Goal: Information Seeking & Learning: Learn about a topic

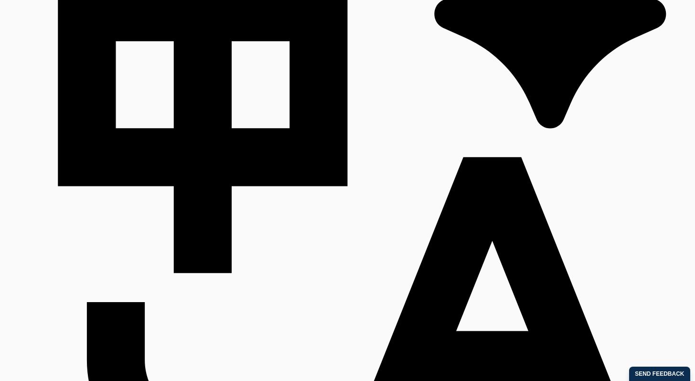
scroll to position [362, 0]
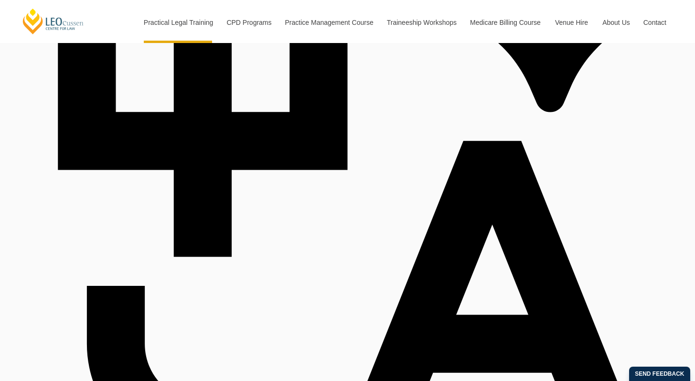
drag, startPoint x: 156, startPoint y: 165, endPoint x: 511, endPoint y: 171, distance: 355.4
copy h2 "One Program. Three Learning Modes."
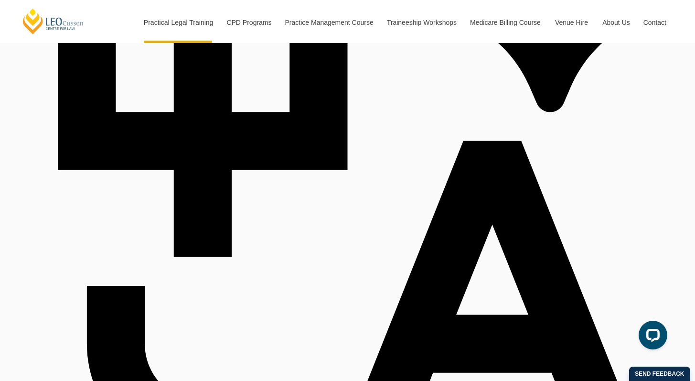
copy p "Discover"
drag, startPoint x: 181, startPoint y: 185, endPoint x: 539, endPoint y: 180, distance: 358.3
copy div "Discover the flexibility of three distinct PLT learning modes to suit your pref…"
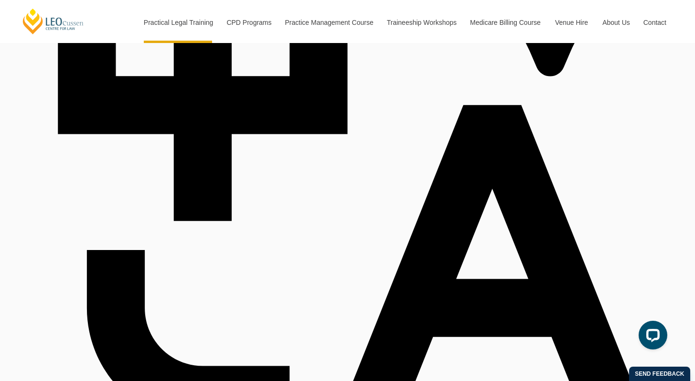
scroll to position [448, 0]
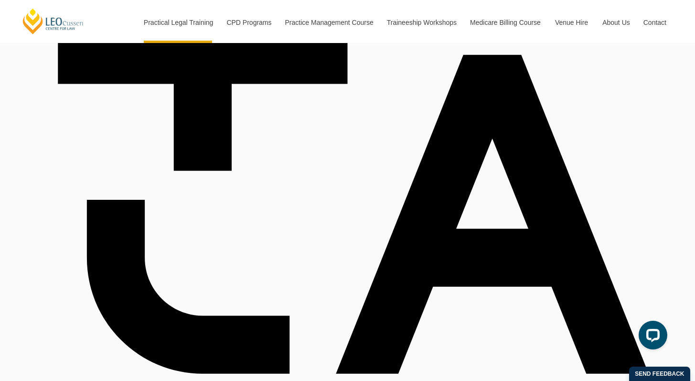
drag, startPoint x: 513, startPoint y: 167, endPoint x: 517, endPoint y: 180, distance: 13.6
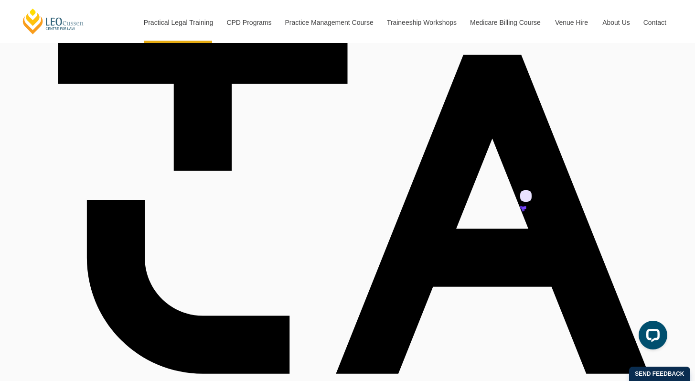
copy td "nsite V"
copy h3 "Onsi"
drag, startPoint x: 526, startPoint y: 174, endPoint x: 529, endPoint y: 194, distance: 20.3
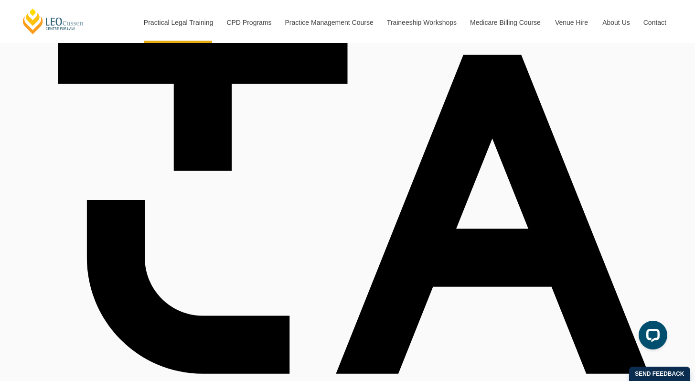
copy td "Onsite VIC"
drag, startPoint x: 511, startPoint y: 170, endPoint x: 556, endPoint y: 195, distance: 51.7
copy td "Onsite VIC"
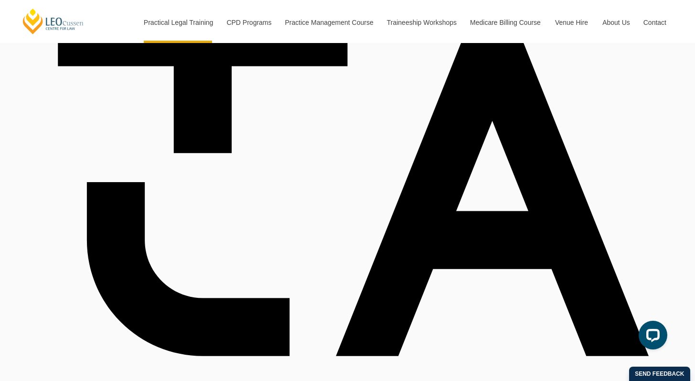
scroll to position [465, 0]
drag, startPoint x: 459, startPoint y: 255, endPoint x: 596, endPoint y: 256, distance: 136.6
copy p "2 days per week onsite"
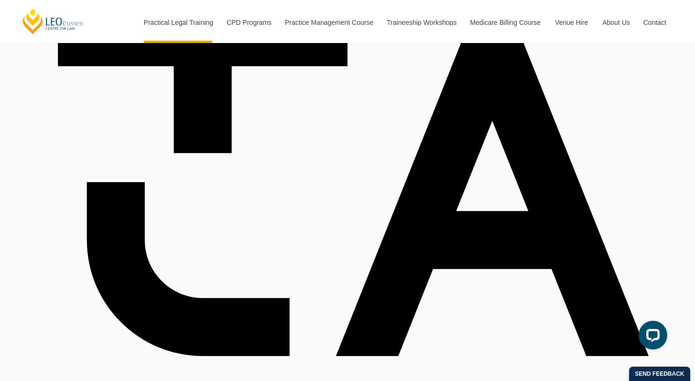
drag, startPoint x: 454, startPoint y: 267, endPoint x: 584, endPoint y: 271, distance: 130.0
copy p "3 days per week online learning"
drag, startPoint x: 594, startPoint y: 269, endPoint x: 473, endPoint y: 257, distance: 121.4
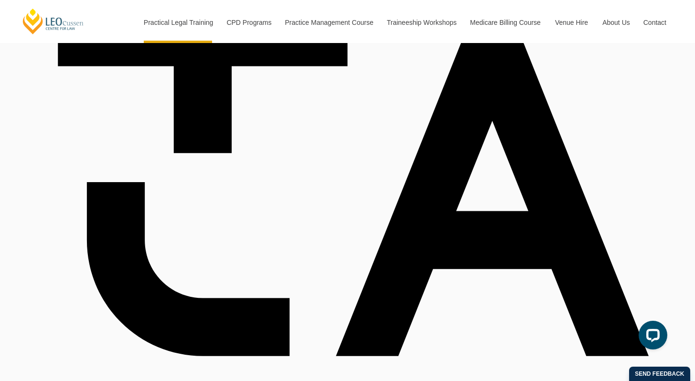
copy p "2 days per week onsite 3 days per week online learning"
drag, startPoint x: 469, startPoint y: 256, endPoint x: 600, endPoint y: 264, distance: 131.6
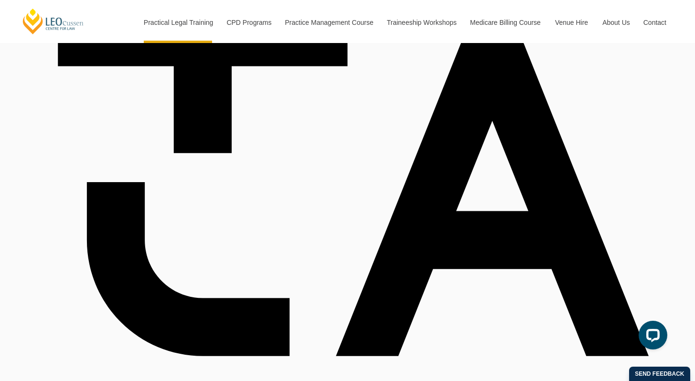
drag, startPoint x: 547, startPoint y: 306, endPoint x: 583, endPoint y: 308, distance: 35.4
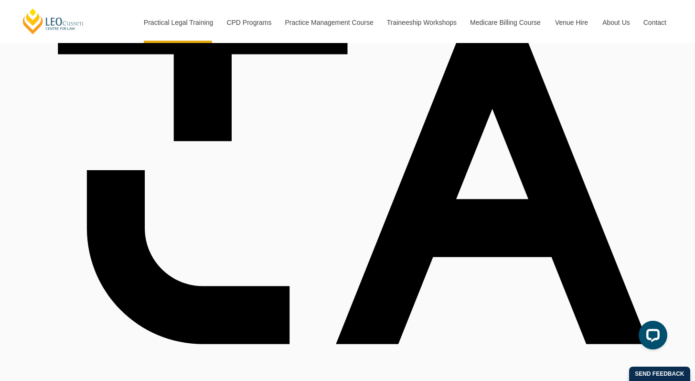
scroll to position [483, 0]
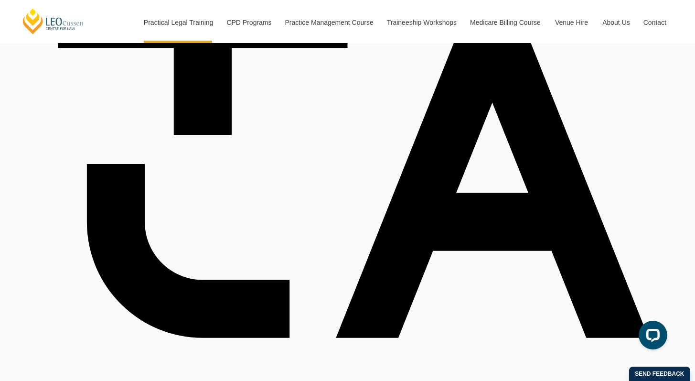
drag, startPoint x: 469, startPoint y: 269, endPoint x: 577, endPoint y: 271, distance: 108.4
drag, startPoint x: 575, startPoint y: 270, endPoint x: 537, endPoint y: 257, distance: 40.5
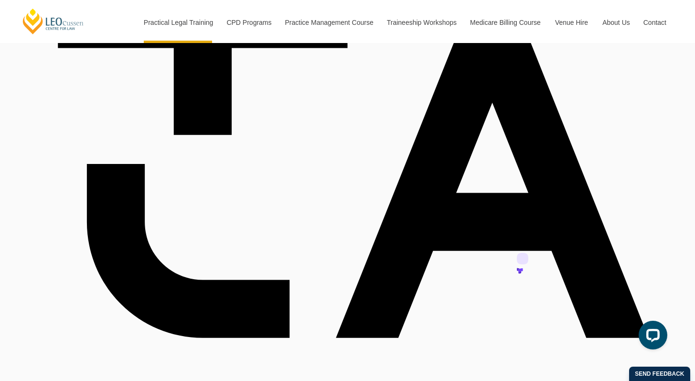
drag, startPoint x: 591, startPoint y: 254, endPoint x: 459, endPoint y: 233, distance: 133.6
drag, startPoint x: 553, startPoint y: 208, endPoint x: 550, endPoint y: 202, distance: 6.6
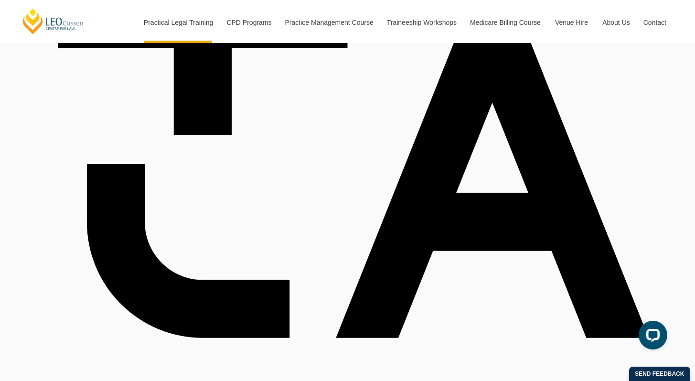
drag, startPoint x: 576, startPoint y: 288, endPoint x: 451, endPoint y: 286, distance: 124.7
drag, startPoint x: 556, startPoint y: 236, endPoint x: 549, endPoint y: 236, distance: 7.6
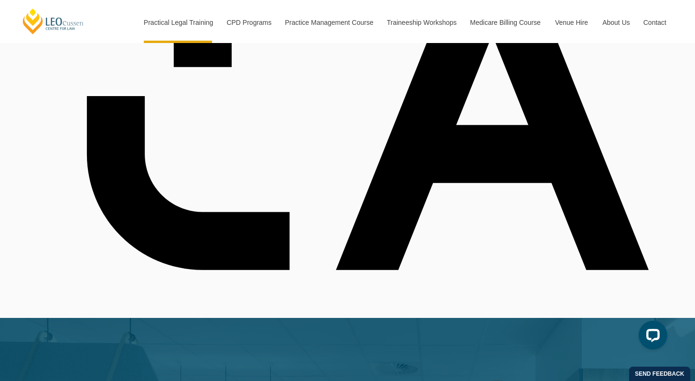
scroll to position [544, 0]
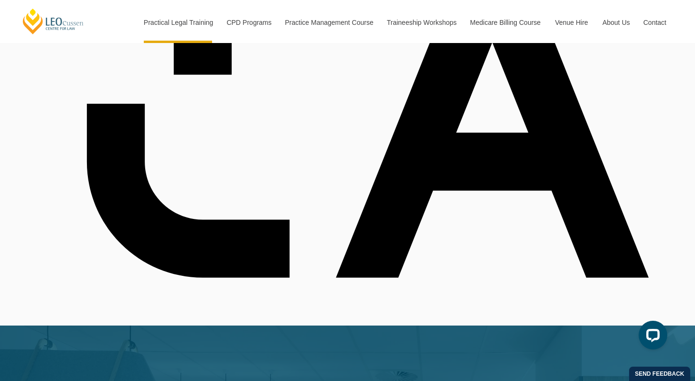
drag, startPoint x: 585, startPoint y: 228, endPoint x: 459, endPoint y: 226, distance: 125.2
drag, startPoint x: 595, startPoint y: 196, endPoint x: 515, endPoint y: 166, distance: 85.5
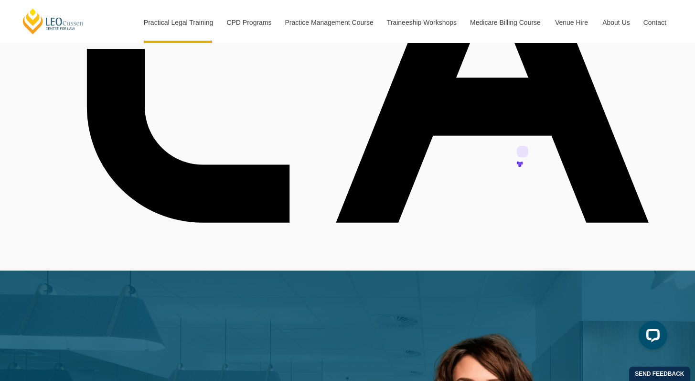
scroll to position [578, 0]
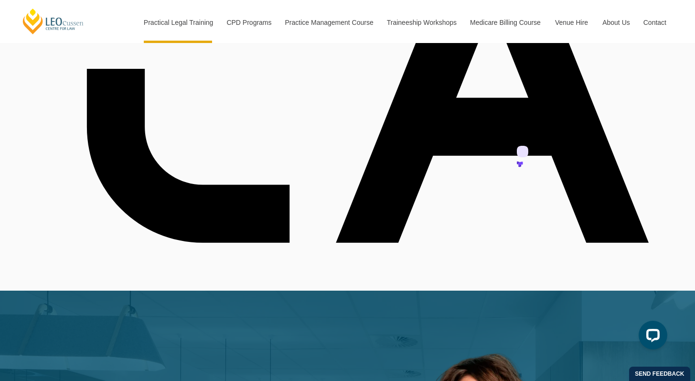
drag, startPoint x: 152, startPoint y: 90, endPoint x: 270, endPoint y: 199, distance: 160.5
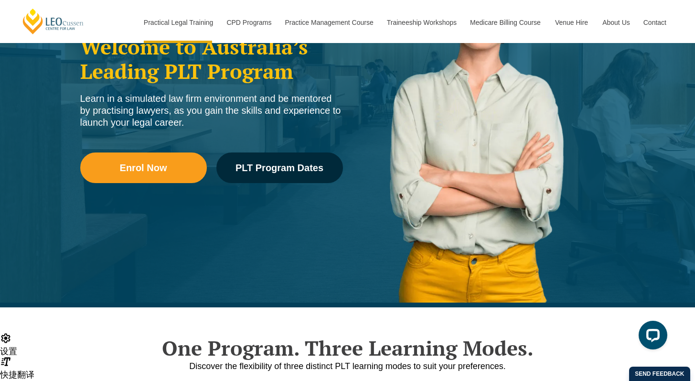
scroll to position [102, 0]
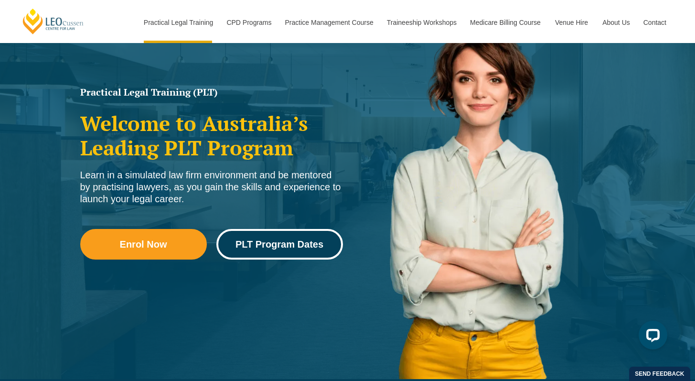
click at [294, 245] on span "PLT Program Dates" at bounding box center [279, 244] width 88 height 10
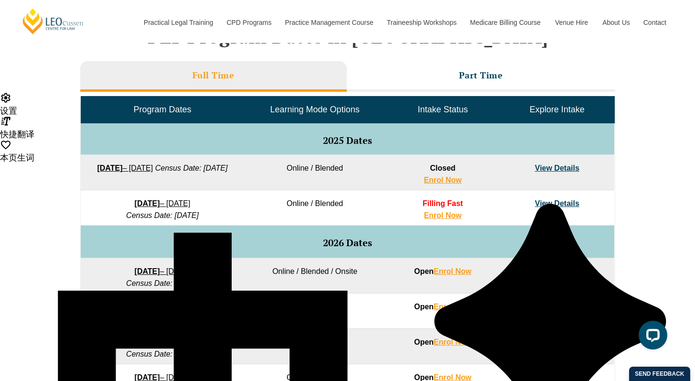
drag, startPoint x: 224, startPoint y: 283, endPoint x: 106, endPoint y: 283, distance: 118.5
click at [106, 283] on td "27 January 2026 – 12 June 2026 Census Date: 23 February 2026" at bounding box center [162, 275] width 163 height 35
copy em "Census Date: 23 February 2026"
click at [222, 254] on td "2026 Dates" at bounding box center [348, 241] width 534 height 32
drag, startPoint x: 227, startPoint y: 285, endPoint x: 110, endPoint y: 284, distance: 117.0
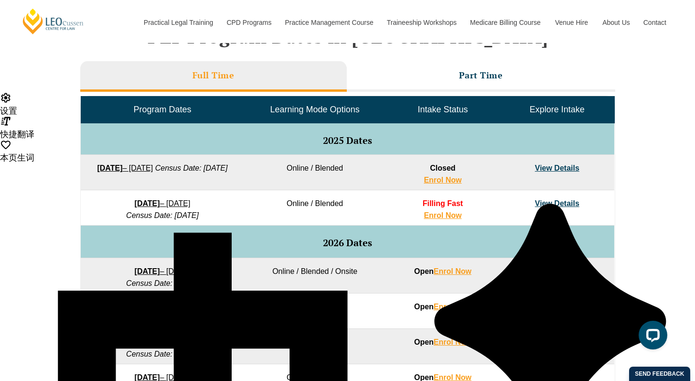
click at [98, 288] on td "27 January 2026 – 12 June 2026 Census Date: 23 February 2026" at bounding box center [162, 275] width 163 height 35
copy em "Census Date: 23 February 2026"
click at [323, 269] on td "Online / Blended / Onsite" at bounding box center [314, 275] width 141 height 35
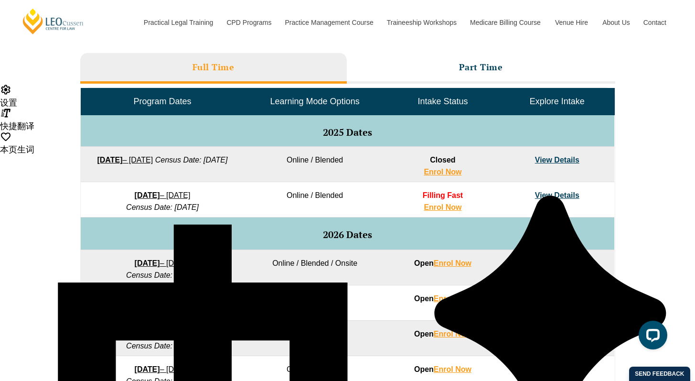
scroll to position [429, 0]
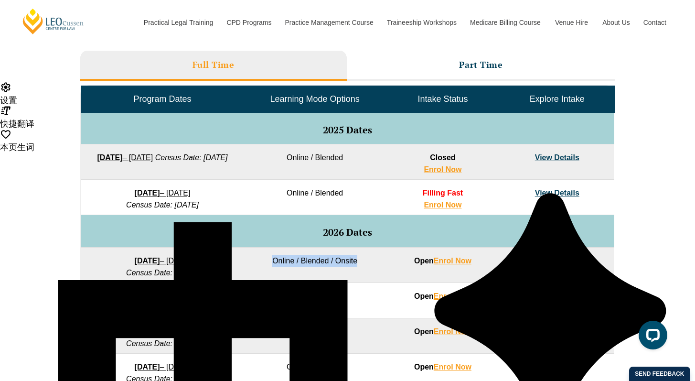
drag, startPoint x: 263, startPoint y: 263, endPoint x: 384, endPoint y: 256, distance: 121.1
click at [383, 256] on td "Online / Blended / Onsite" at bounding box center [314, 264] width 141 height 35
copy td "Online / Blended / Onsite"
drag, startPoint x: 448, startPoint y: 243, endPoint x: 544, endPoint y: 243, distance: 96.0
click at [449, 243] on td "2026 Dates" at bounding box center [348, 231] width 534 height 32
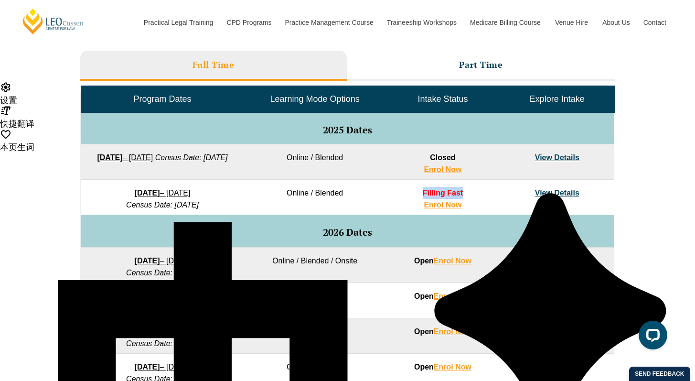
drag, startPoint x: 438, startPoint y: 195, endPoint x: 415, endPoint y: 195, distance: 23.4
click at [415, 195] on td "Filling Fast Enrol Now" at bounding box center [442, 197] width 114 height 35
copy span "Filling Fast"
drag, startPoint x: 231, startPoint y: 206, endPoint x: 108, endPoint y: 207, distance: 122.3
click at [108, 207] on td "8 December 2025 – 8 May 2026 Census Date: 19 January 2026" at bounding box center [162, 197] width 163 height 35
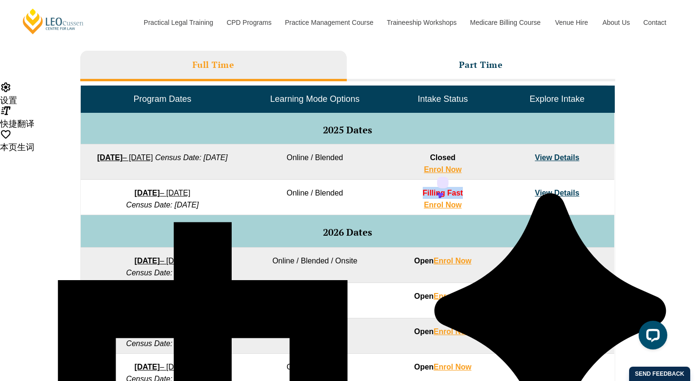
copy em "Census Date: 19 January 2026"
click at [126, 204] on em "Census Date: 19 January 2026" at bounding box center [162, 205] width 73 height 8
copy em "Census Date: 19"
drag, startPoint x: 109, startPoint y: 204, endPoint x: 219, endPoint y: 206, distance: 109.9
click at [219, 206] on td "8 December 2025 – 8 May 2026 Census Date: 19 January 2026" at bounding box center [162, 197] width 163 height 35
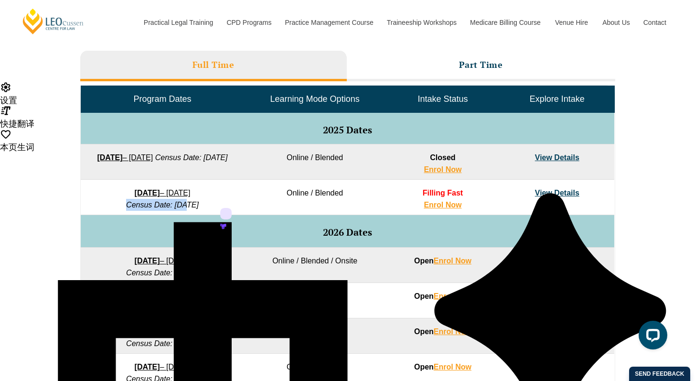
copy em "Census Date: 19 January 2026"
click at [227, 203] on td "8 December 2025 – 8 May 2026 Census Date: 19 January 2026" at bounding box center [162, 197] width 163 height 35
copy em "ary 2026"
drag, startPoint x: 225, startPoint y: 203, endPoint x: 108, endPoint y: 203, distance: 116.5
click at [108, 203] on td "8 December 2025 – 8 May 2026 Census Date: 19 January 2026" at bounding box center [162, 197] width 163 height 35
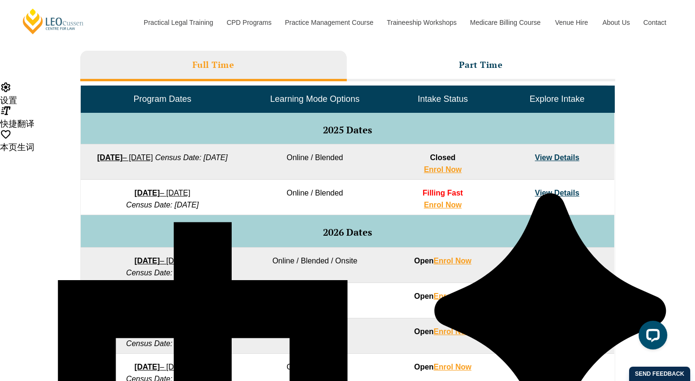
copy em "Census Date: 19 January 2026"
click at [126, 203] on em "Census Date: 19 January 2026" at bounding box center [162, 205] width 73 height 8
click at [173, 201] on em "Census Date: 19 January 2026" at bounding box center [162, 205] width 73 height 8
click at [195, 202] on em "Census Date: 19 January 2026" at bounding box center [162, 205] width 73 height 8
drag, startPoint x: 230, startPoint y: 203, endPoint x: 105, endPoint y: 205, distance: 125.6
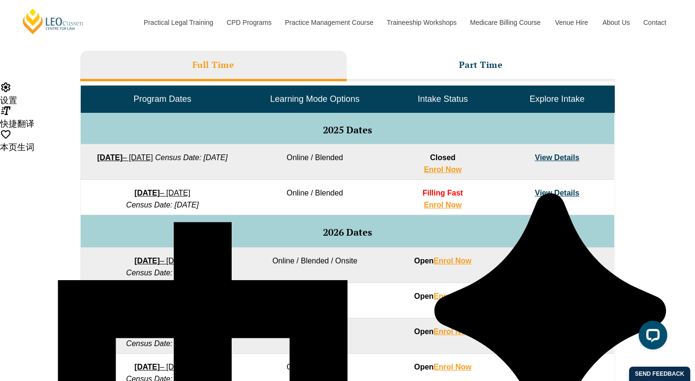
click at [105, 205] on td "8 December 2025 – 8 May 2026 Census Date: 19 January 2026" at bounding box center [162, 197] width 163 height 35
copy em "Census Date: 19 January 2026"
click at [164, 204] on em "Census Date: 19 January 2026" at bounding box center [162, 205] width 73 height 8
drag, startPoint x: 226, startPoint y: 206, endPoint x: 107, endPoint y: 208, distance: 119.4
click at [107, 208] on td "8 December 2025 – 8 May 2026 Census Date: 19 January 2026" at bounding box center [162, 197] width 163 height 35
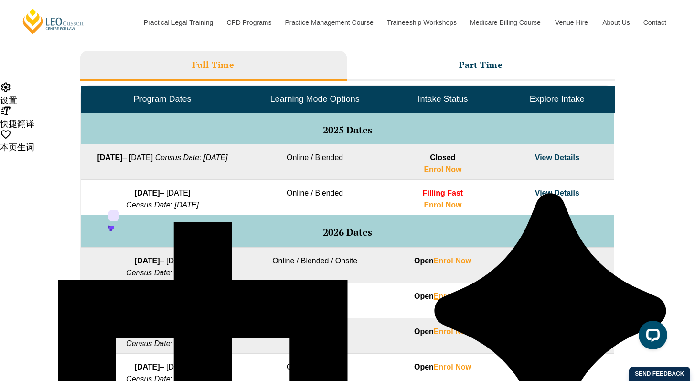
click at [199, 206] on em "Census Date: 19 January 2026" at bounding box center [162, 205] width 73 height 8
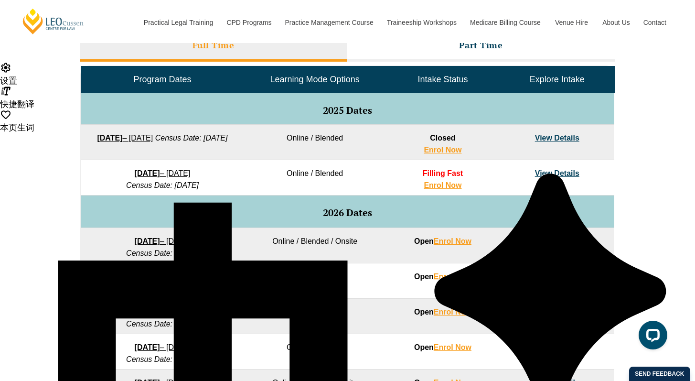
scroll to position [458, 0]
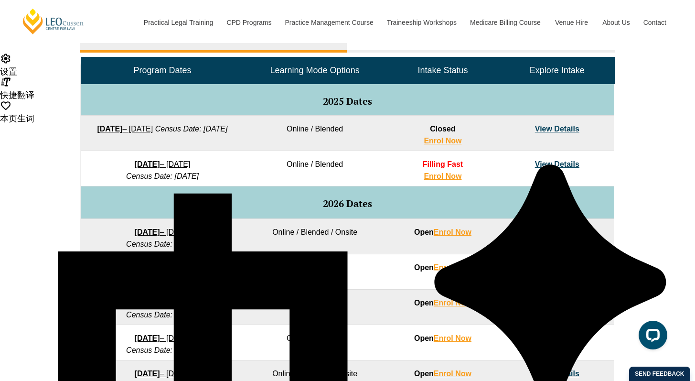
drag, startPoint x: 140, startPoint y: 164, endPoint x: 238, endPoint y: 174, distance: 97.9
click at [238, 174] on td "8 December 2025 – 8 May 2026 Census Date: 19 January 2026" at bounding box center [162, 168] width 163 height 35
click at [238, 167] on td "8 December 2025 – 8 May 2026 Census Date: 19 January 2026" at bounding box center [162, 168] width 163 height 35
drag, startPoint x: 223, startPoint y: 245, endPoint x: 95, endPoint y: 234, distance: 128.5
click at [95, 234] on td "27 January 2026 – 12 June 2026 Census Date: 23 February 2026" at bounding box center [162, 236] width 163 height 35
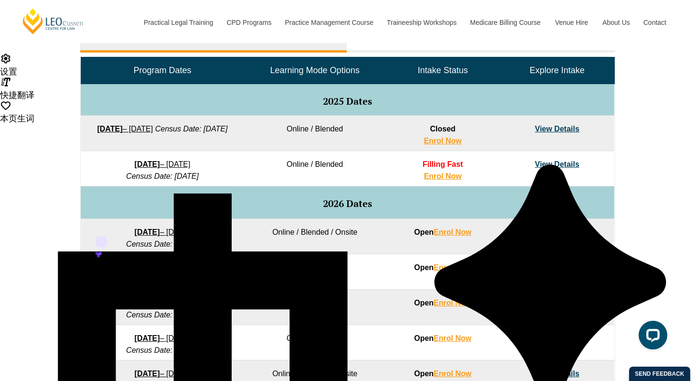
click at [509, 218] on td "2026 Dates" at bounding box center [348, 202] width 534 height 32
click at [553, 229] on link "View Details" at bounding box center [557, 232] width 44 height 8
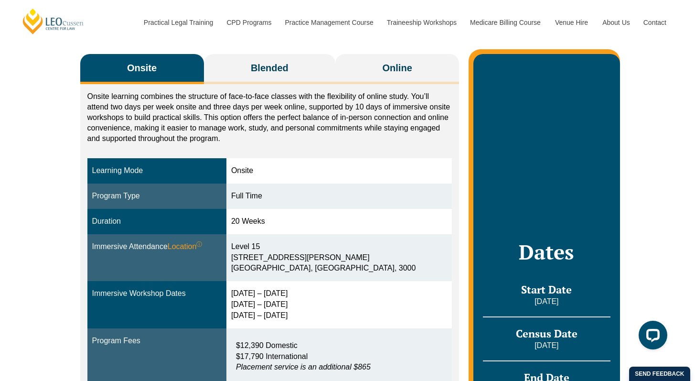
scroll to position [161, 0]
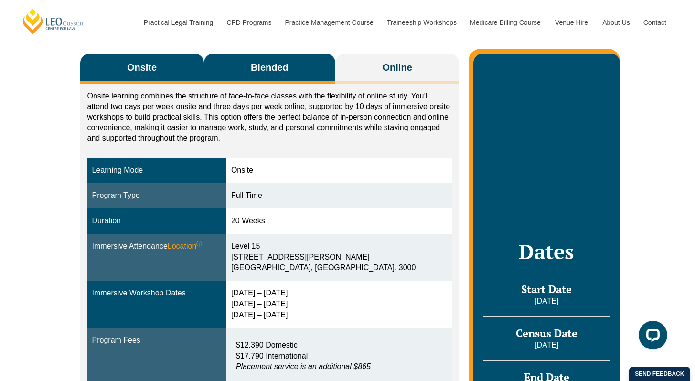
click at [267, 66] on span "Blended" at bounding box center [270, 67] width 38 height 13
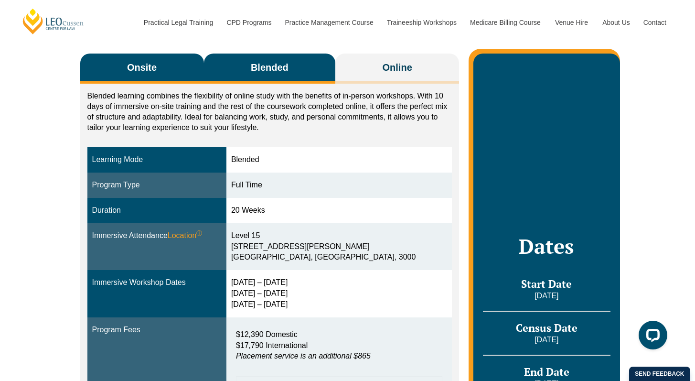
click at [171, 63] on button "Onsite" at bounding box center [142, 68] width 124 height 30
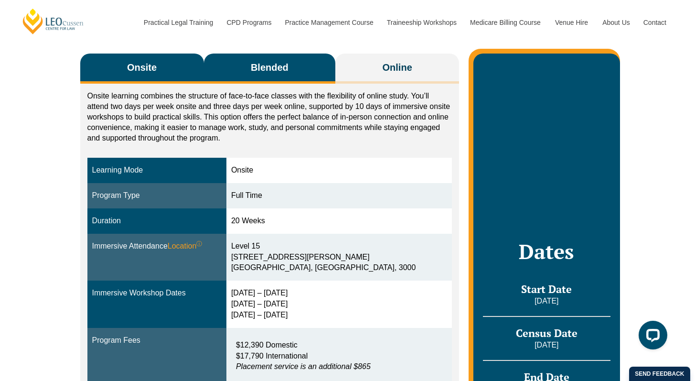
click at [266, 65] on span "Blended" at bounding box center [270, 67] width 38 height 13
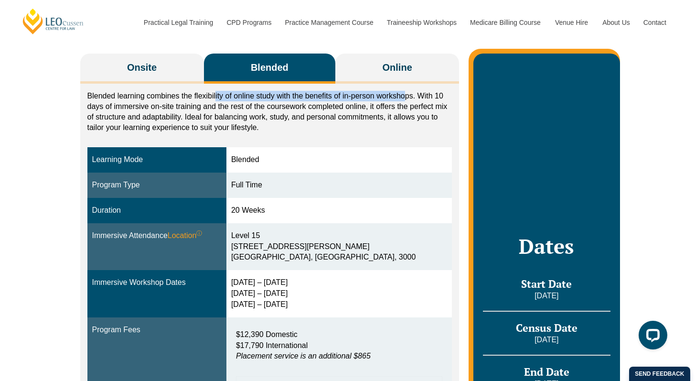
drag, startPoint x: 216, startPoint y: 96, endPoint x: 403, endPoint y: 91, distance: 186.8
click at [403, 91] on p "Blended learning combines the flexibility of online study with the benefits of …" at bounding box center [269, 112] width 365 height 42
click at [326, 94] on p "Blended learning combines the flexibility of online study with the benefits of …" at bounding box center [269, 112] width 365 height 42
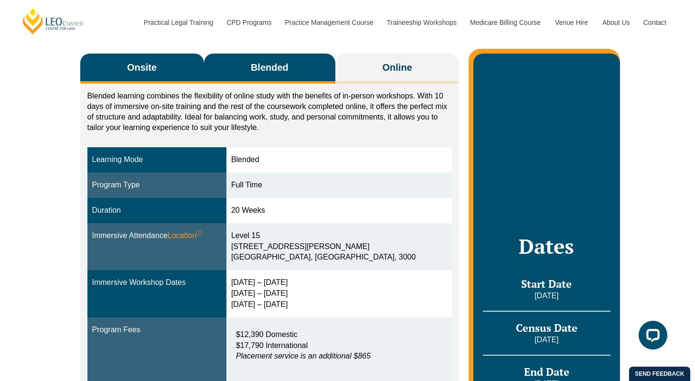
click at [145, 73] on span "Onsite" at bounding box center [142, 67] width 30 height 13
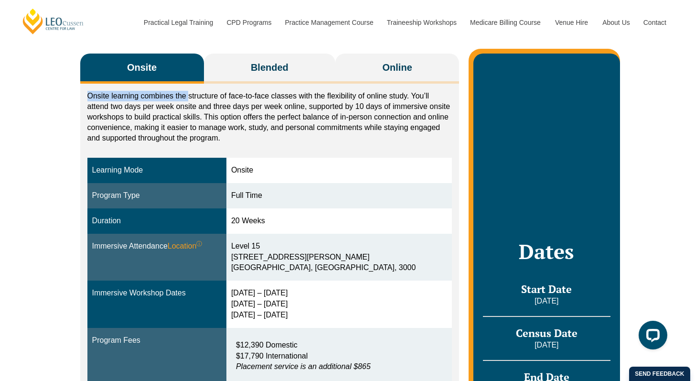
drag, startPoint x: 90, startPoint y: 96, endPoint x: 188, endPoint y: 95, distance: 98.4
click at [188, 95] on p "Onsite learning combines the structure of face-to-face classes with the flexibi…" at bounding box center [269, 117] width 365 height 53
copy p "Onsite learning combines the"
click at [229, 94] on p "Onsite learning combines the structure of face-to-face classes with the flexibi…" at bounding box center [269, 117] width 365 height 53
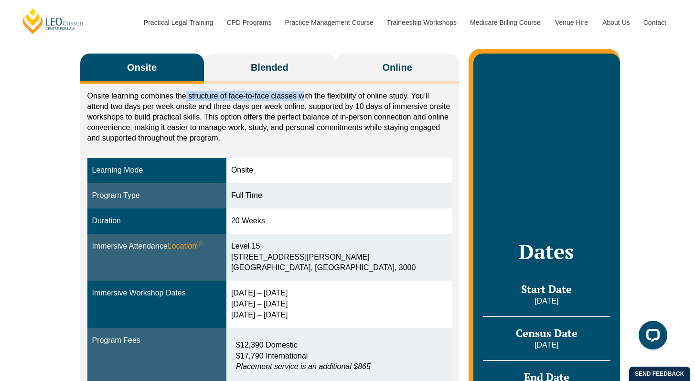
drag, startPoint x: 184, startPoint y: 96, endPoint x: 307, endPoint y: 94, distance: 122.3
click at [303, 95] on p "Onsite learning combines the structure of face-to-face classes with the flexibi…" at bounding box center [269, 117] width 365 height 53
copy p "structure of face-to-face classes w"
click at [334, 94] on p "Onsite learning combines the structure of face-to-face classes with the flexibi…" at bounding box center [269, 117] width 365 height 53
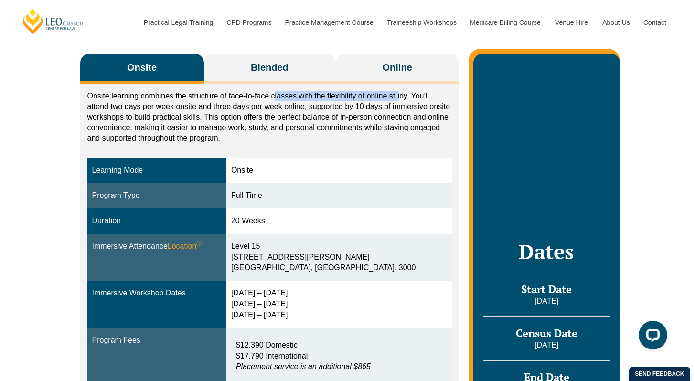
drag, startPoint x: 290, startPoint y: 98, endPoint x: 400, endPoint y: 98, distance: 109.9
click at [400, 98] on p "Onsite learning combines the structure of face-to-face classes with the flexibi…" at bounding box center [269, 117] width 365 height 53
copy p "lasses with the flexibility of online stu"
click at [418, 96] on p "Onsite learning combines the structure of face-to-face classes with the flexibi…" at bounding box center [269, 117] width 365 height 53
click at [408, 97] on p "Onsite learning combines the structure of face-to-face classes with the flexibi…" at bounding box center [269, 117] width 365 height 53
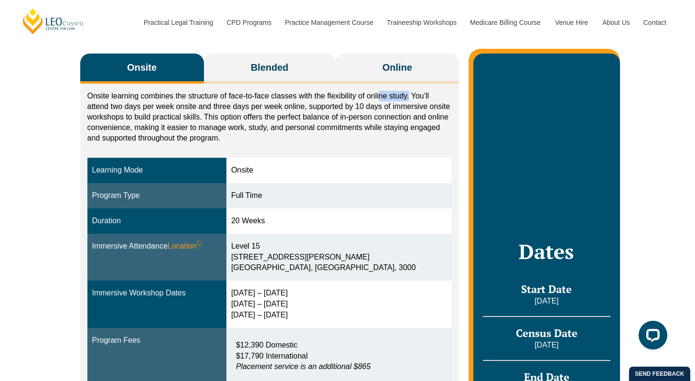
copy p "ne study."
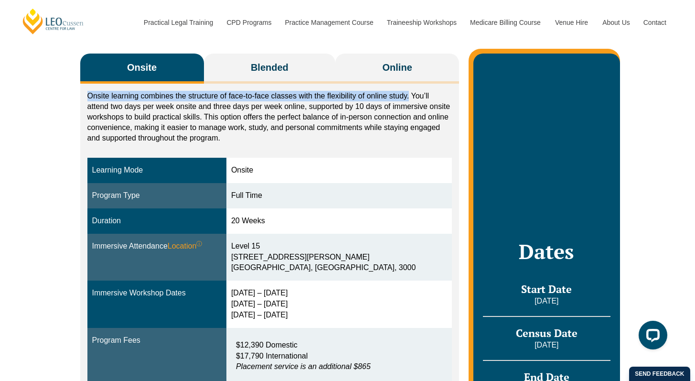
drag, startPoint x: 410, startPoint y: 97, endPoint x: 82, endPoint y: 97, distance: 327.7
click at [82, 97] on div "Onsite learning combines the structure of face-to-face classes with the flexibi…" at bounding box center [269, 359] width 379 height 551
copy p "Onsite learning combines the structure of face-to-face classes with the flexibi…"
click at [166, 97] on p "Onsite learning combines the structure of face-to-face classes with the flexibi…" at bounding box center [269, 117] width 365 height 53
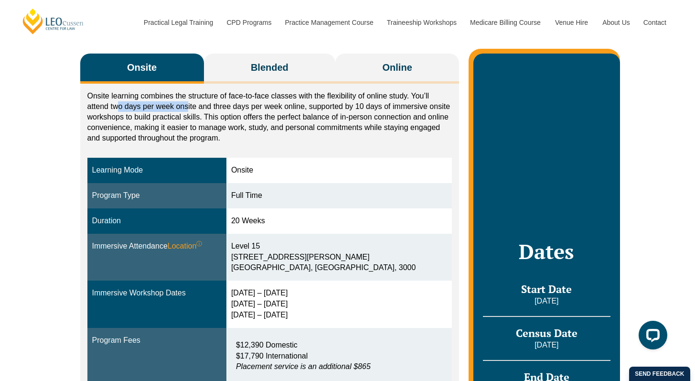
drag, startPoint x: 120, startPoint y: 106, endPoint x: 190, endPoint y: 106, distance: 69.7
click at [189, 106] on p "Onsite learning combines the structure of face-to-face classes with the flexibi…" at bounding box center [269, 117] width 365 height 53
copy p "o days per week ons"
drag, startPoint x: 244, startPoint y: 106, endPoint x: 188, endPoint y: 107, distance: 56.4
click at [244, 106] on p "Onsite learning combines the structure of face-to-face classes with the flexibi…" at bounding box center [269, 117] width 365 height 53
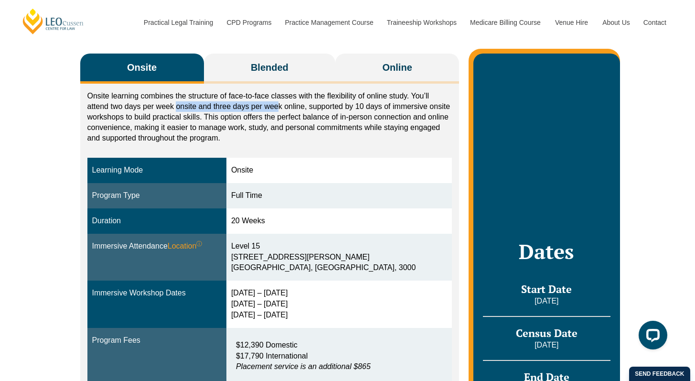
drag, startPoint x: 192, startPoint y: 107, endPoint x: 285, endPoint y: 105, distance: 92.7
click at [278, 107] on p "Onsite learning combines the structure of face-to-face classes with the flexibi…" at bounding box center [269, 117] width 365 height 53
copy p "onsite and three days per wee"
drag, startPoint x: 341, startPoint y: 105, endPoint x: 275, endPoint y: 108, distance: 66.0
click at [340, 105] on p "Onsite learning combines the structure of face-to-face classes with the flexibi…" at bounding box center [269, 117] width 365 height 53
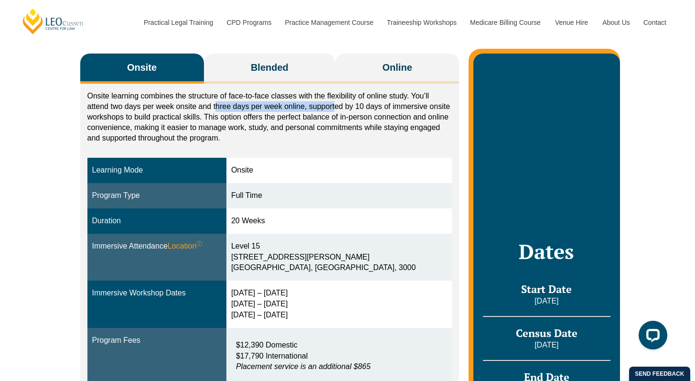
drag, startPoint x: 258, startPoint y: 111, endPoint x: 339, endPoint y: 110, distance: 80.2
click at [337, 111] on p "Onsite learning combines the structure of face-to-face classes with the flexibi…" at bounding box center [269, 117] width 365 height 53
copy p "hree days per week online, supporte"
click at [368, 108] on p "Onsite learning combines the structure of face-to-face classes with the flexibi…" at bounding box center [269, 117] width 365 height 53
drag, startPoint x: 90, startPoint y: 120, endPoint x: 211, endPoint y: 113, distance: 121.0
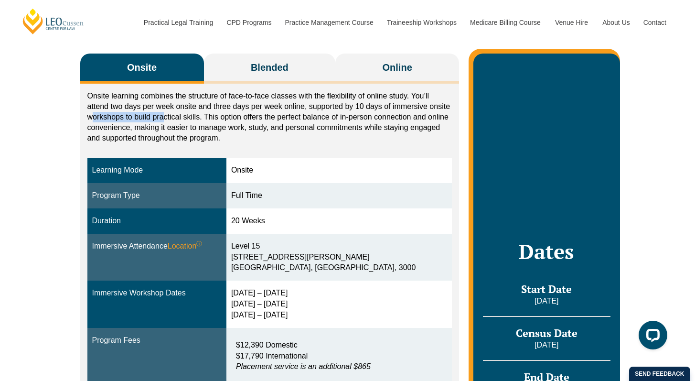
click at [163, 114] on p "Onsite learning combines the structure of face-to-face classes with the flexibi…" at bounding box center [269, 117] width 365 height 53
copy p "orkshops to build pra"
click at [211, 113] on p "Onsite learning combines the structure of face-to-face classes with the flexibi…" at bounding box center [269, 117] width 365 height 53
drag, startPoint x: 157, startPoint y: 119, endPoint x: 344, endPoint y: 114, distance: 187.3
click at [269, 117] on p "Onsite learning combines the structure of face-to-face classes with the flexibi…" at bounding box center [269, 117] width 365 height 53
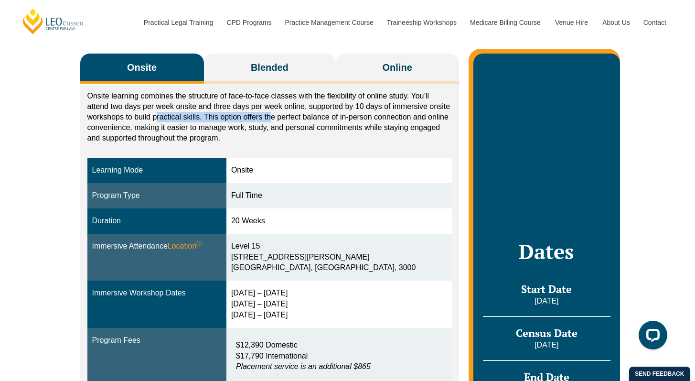
copy p "ractical skills. This option offers th"
drag, startPoint x: 344, startPoint y: 114, endPoint x: 256, endPoint y: 116, distance: 87.9
click at [343, 114] on p "Onsite learning combines the structure of face-to-face classes with the flexibi…" at bounding box center [269, 117] width 365 height 53
drag, startPoint x: 233, startPoint y: 117, endPoint x: 389, endPoint y: 117, distance: 155.7
click at [389, 117] on p "Onsite learning combines the structure of face-to-face classes with the flexibi…" at bounding box center [269, 117] width 365 height 53
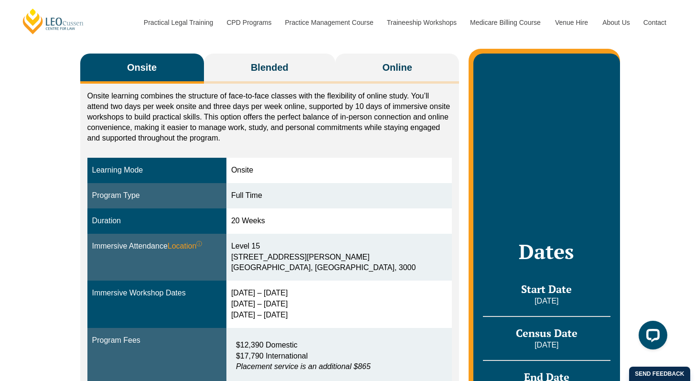
drag, startPoint x: 413, startPoint y: 115, endPoint x: 317, endPoint y: 117, distance: 96.0
click at [412, 115] on p "Onsite learning combines the structure of face-to-face classes with the flexibi…" at bounding box center [269, 117] width 365 height 53
drag, startPoint x: 336, startPoint y: 117, endPoint x: 425, endPoint y: 117, distance: 88.4
click at [425, 117] on p "Onsite learning combines the structure of face-to-face classes with the flexibi…" at bounding box center [269, 117] width 365 height 53
click at [343, 119] on p "Onsite learning combines the structure of face-to-face classes with the flexibi…" at bounding box center [269, 117] width 365 height 53
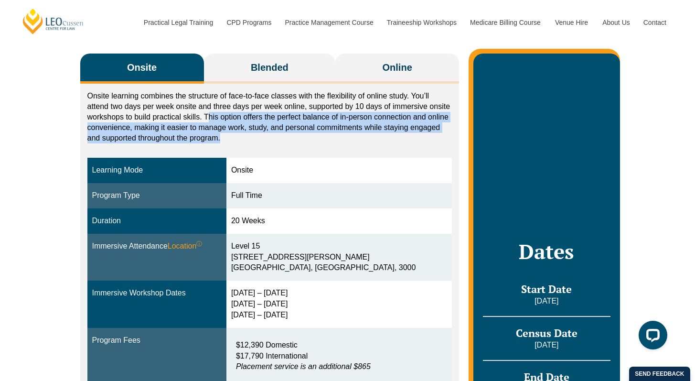
drag, startPoint x: 207, startPoint y: 118, endPoint x: 276, endPoint y: 138, distance: 71.5
click at [262, 139] on p "Onsite learning combines the structure of face-to-face classes with the flexibi…" at bounding box center [269, 117] width 365 height 53
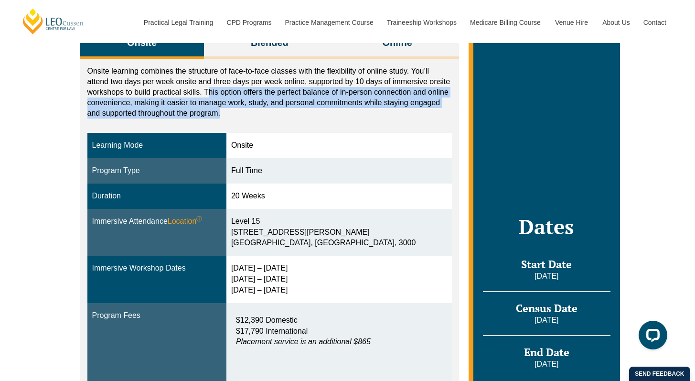
scroll to position [241, 0]
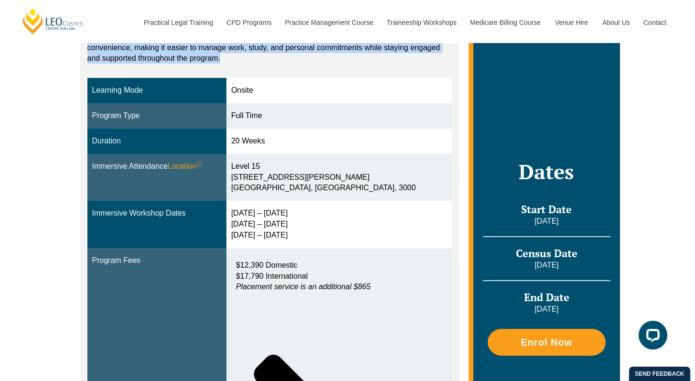
drag, startPoint x: 517, startPoint y: 165, endPoint x: 603, endPoint y: 215, distance: 99.8
click at [603, 215] on div "Dates Start Date 27 January 2026 Census Date 23 February 2026 End Date 12 June …" at bounding box center [546, 264] width 146 height 581
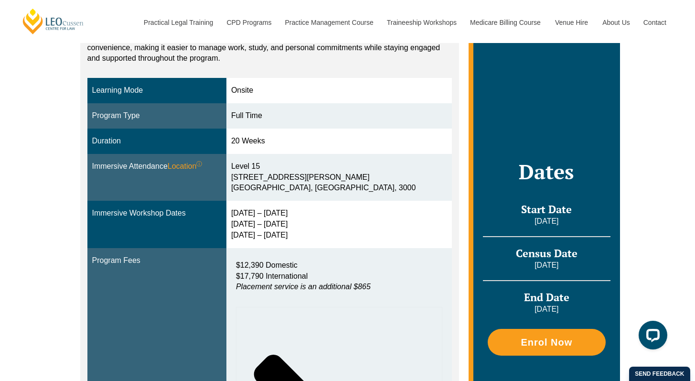
click at [306, 197] on td "Level 15 15 William Street Melbourne, Victoria, 3000" at bounding box center [338, 177] width 225 height 47
drag, startPoint x: 359, startPoint y: 186, endPoint x: 236, endPoint y: 171, distance: 124.2
click at [234, 171] on tr "Immersive Attendance Location ⓘ You will participate in three key ‘Immersives’ …" at bounding box center [269, 177] width 365 height 47
click at [319, 171] on div "Level 15 15 William Street Melbourne, Victoria, 3000" at bounding box center [339, 177] width 216 height 33
click at [353, 192] on div "Level 15 15 William Street Melbourne, Victoria, 3000" at bounding box center [339, 177] width 216 height 33
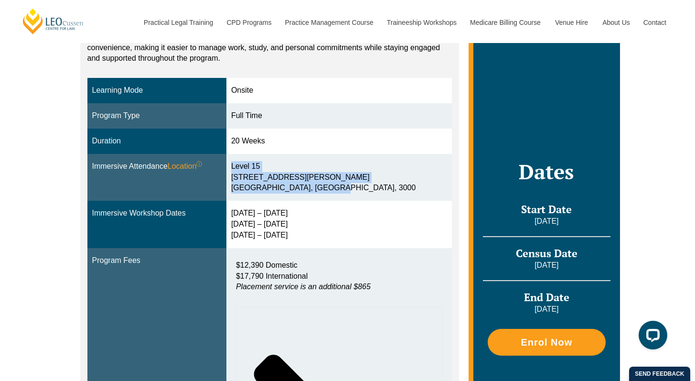
drag, startPoint x: 331, startPoint y: 184, endPoint x: 231, endPoint y: 166, distance: 101.9
click at [225, 166] on tr "Immersive Attendance Location ⓘ You will participate in three key ‘Immersives’ …" at bounding box center [269, 177] width 365 height 47
click at [319, 166] on div "Level 15 15 William Street Melbourne, Victoria, 3000" at bounding box center [339, 177] width 216 height 33
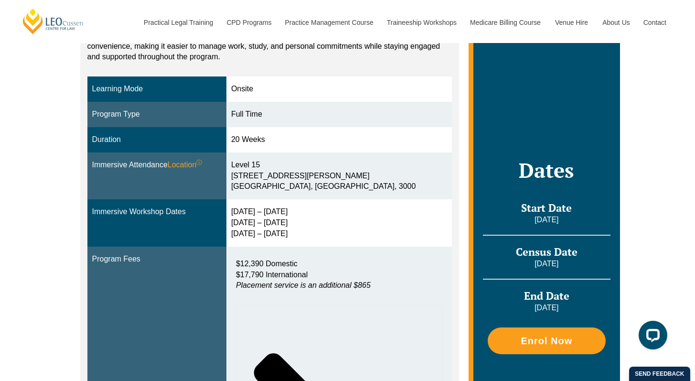
scroll to position [243, 0]
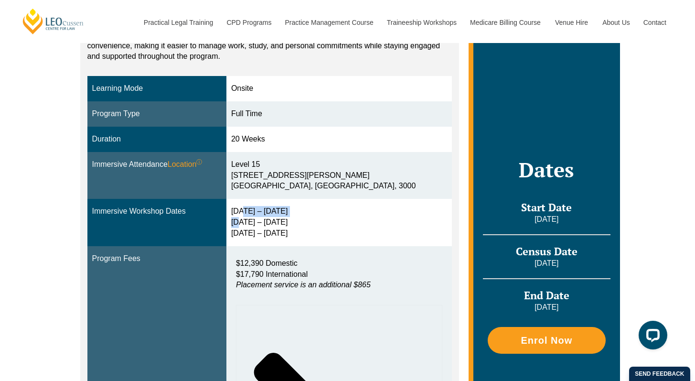
click at [248, 217] on div "2 – 5 Feb 2026 14 – 16 Apr 2026 2 – 4 Jun 2026" at bounding box center [339, 222] width 216 height 33
click at [243, 216] on div "2 – 5 Feb 2026 14 – 16 Apr 2026 2 – 4 Jun 2026" at bounding box center [339, 222] width 216 height 33
drag, startPoint x: 242, startPoint y: 211, endPoint x: 340, endPoint y: 211, distance: 97.4
click at [314, 213] on td "2 – 5 Feb 2026 14 – 16 Apr 2026 2 – 4 Jun 2026" at bounding box center [338, 222] width 225 height 47
drag, startPoint x: 389, startPoint y: 211, endPoint x: 378, endPoint y: 212, distance: 11.1
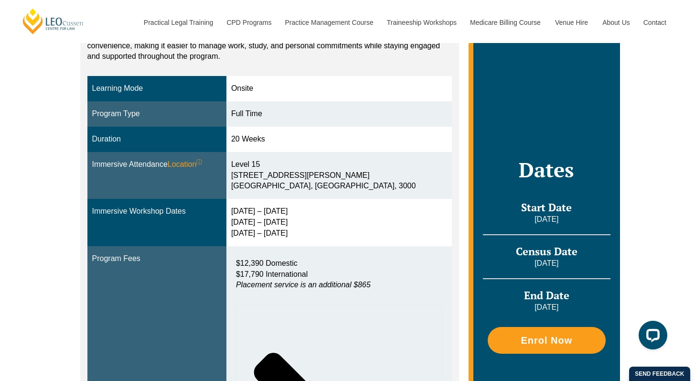
click at [388, 211] on div "2 – 5 Feb 2026 14 – 16 Apr 2026 2 – 4 Jun 2026" at bounding box center [339, 222] width 216 height 33
drag, startPoint x: 295, startPoint y: 222, endPoint x: 318, endPoint y: 220, distance: 23.0
click at [223, 221] on tr "Immersive Workshop Dates 2 – 5 Feb 2026 14 – 16 Apr 2026 2 – 4 Jun 2026" at bounding box center [269, 222] width 365 height 47
click at [321, 221] on div "2 – 5 Feb 2026 14 – 16 Apr 2026 2 – 4 Jun 2026" at bounding box center [339, 222] width 216 height 33
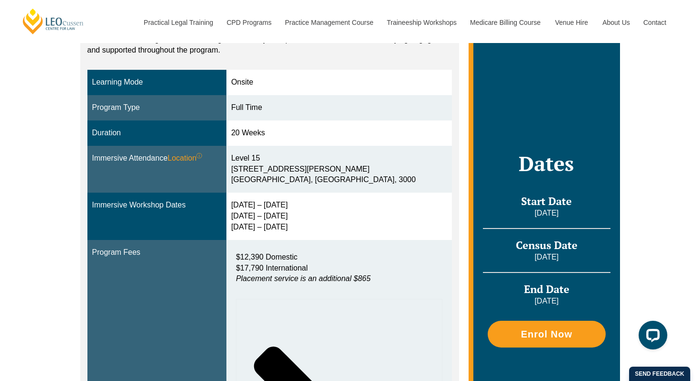
scroll to position [259, 0]
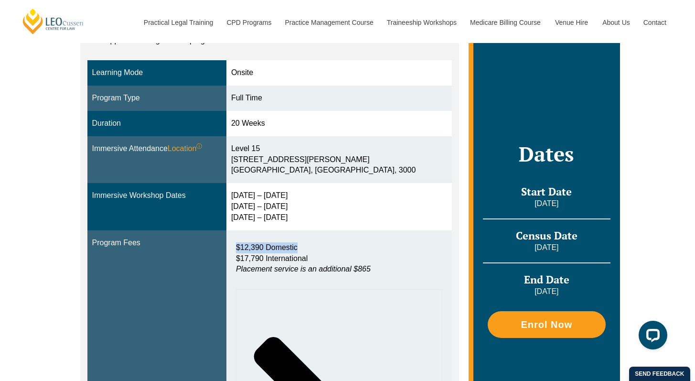
drag, startPoint x: 278, startPoint y: 249, endPoint x: 322, endPoint y: 246, distance: 44.1
click at [241, 248] on td "$12,390 Domestic $17,790 International Placement service is an additional $865 …" at bounding box center [338, 380] width 225 height 300
click at [335, 246] on p "$12,390 Domestic $17,790 International Placement service is an additional $865" at bounding box center [339, 258] width 206 height 33
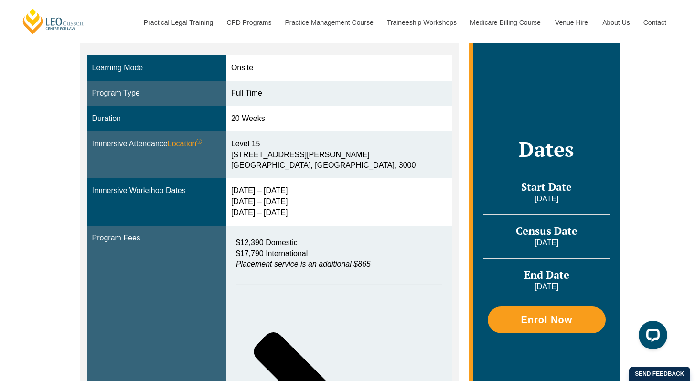
scroll to position [275, 0]
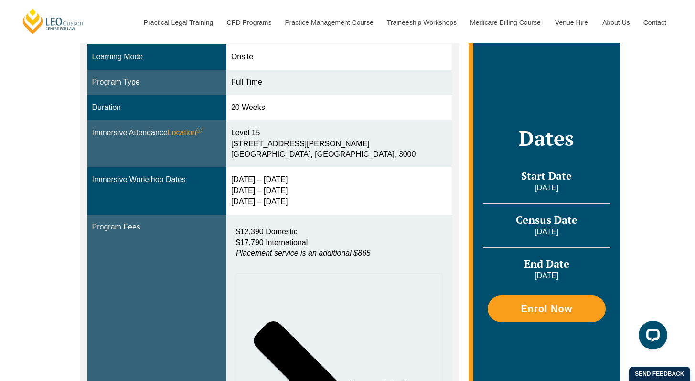
click at [334, 246] on p "$12,390 Domestic $17,790 International Placement service is an additional $865" at bounding box center [339, 242] width 206 height 33
drag, startPoint x: 333, startPoint y: 244, endPoint x: 227, endPoint y: 244, distance: 105.6
click at [224, 244] on tr "Program Fees $12,390 Domestic $17,790 International Placement service is an add…" at bounding box center [269, 364] width 365 height 300
click at [425, 233] on p "$12,390 Domestic $17,790 International Placement service is an additional $865" at bounding box center [339, 242] width 206 height 33
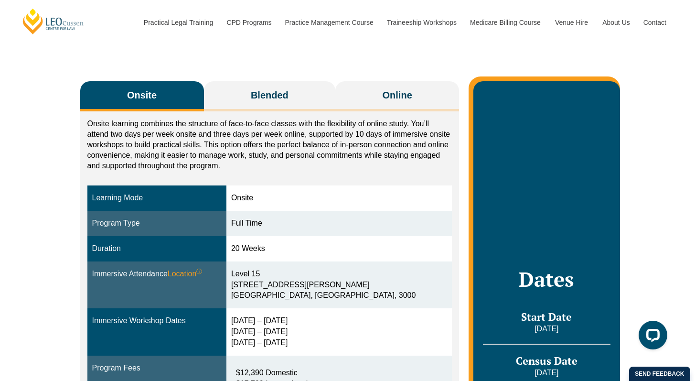
scroll to position [0, 0]
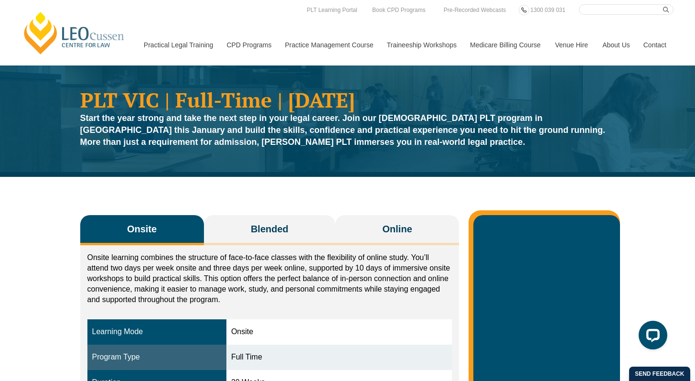
drag, startPoint x: 435, startPoint y: 100, endPoint x: 312, endPoint y: 101, distance: 123.2
click at [312, 101] on h1 "PLT VIC | Full-Time | January 2026" at bounding box center [347, 99] width 535 height 21
click at [299, 104] on h1 "PLT VIC | Full-Time | January 2026" at bounding box center [347, 99] width 535 height 21
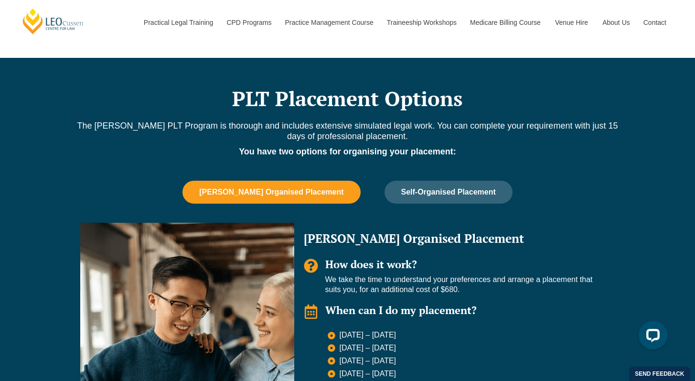
scroll to position [853, 0]
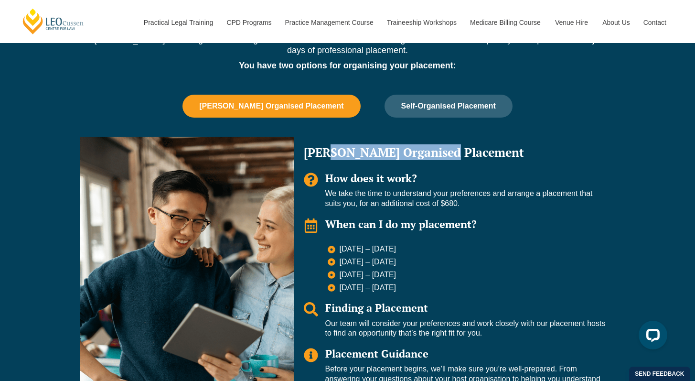
drag, startPoint x: 459, startPoint y: 138, endPoint x: 329, endPoint y: 134, distance: 130.4
click at [329, 146] on h2 "Leo Organised Placement" at bounding box center [455, 152] width 302 height 12
click at [407, 146] on h2 "Leo Organised Placement" at bounding box center [455, 152] width 302 height 12
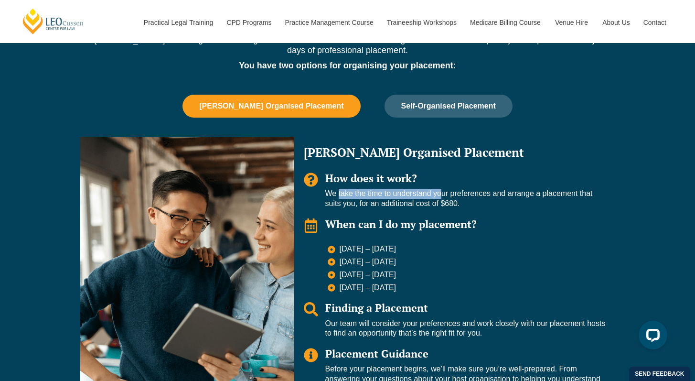
drag, startPoint x: 335, startPoint y: 177, endPoint x: 442, endPoint y: 177, distance: 107.5
click at [438, 189] on p "We take the time to understand your preferences and arrange a placement that su…" at bounding box center [465, 199] width 280 height 20
click at [503, 189] on p "We take the time to understand your preferences and arrange a placement that su…" at bounding box center [465, 199] width 280 height 20
drag, startPoint x: 417, startPoint y: 177, endPoint x: 610, endPoint y: 178, distance: 193.0
click at [610, 178] on div "Leo Organised Placement How does it work? We take the time to understand your p…" at bounding box center [454, 275] width 321 height 277
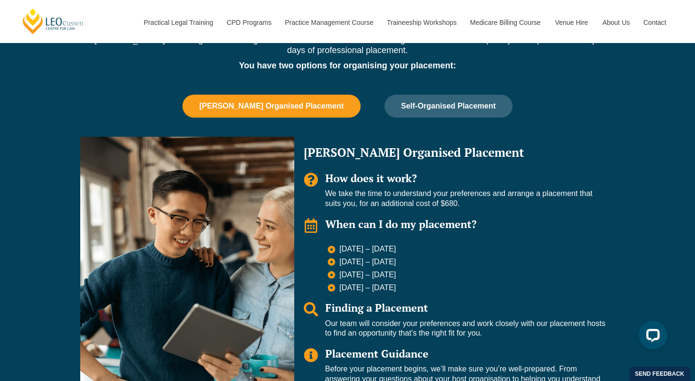
click at [507, 189] on p "We take the time to understand your preferences and arrange a placement that su…" at bounding box center [465, 199] width 280 height 20
drag, startPoint x: 384, startPoint y: 179, endPoint x: 478, endPoint y: 186, distance: 93.4
click at [463, 186] on div "How does it work? We take the time to understand your preferences and arrange a…" at bounding box center [455, 190] width 302 height 36
click at [478, 189] on p "We take the time to understand your preferences and arrange a placement that su…" at bounding box center [465, 199] width 280 height 20
drag
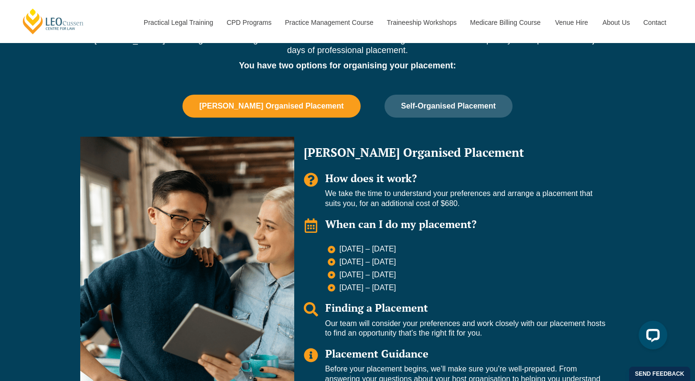
click at [328, 184] on div "Leo Organised Placement How does it work? We take the time to understand your p…" at bounding box center [454, 275] width 321 height 277
click at [417, 189] on p "We take the time to understand your preferences and arrange a placement that su…" at bounding box center [465, 199] width 280 height 20
click at [479, 192] on div "Leo Organised Placement How does it work? We take the time to understand your p…" at bounding box center [454, 275] width 321 height 277
click at [390, 189] on p "We take the time to understand your preferences and arrange a placement that su…" at bounding box center [465, 199] width 280 height 20
click at [462, 189] on p "We take the time to understand your preferences and arrange a placement that su…" at bounding box center [465, 199] width 280 height 20
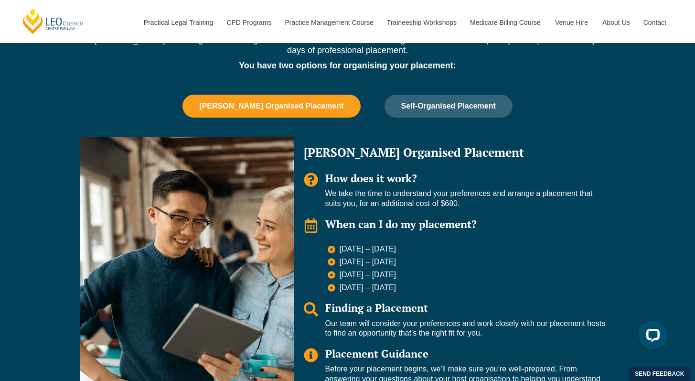
click at [307, 187] on div "Leo Organised Placement How does it work? We take the time to understand your p…" at bounding box center [454, 275] width 321 height 277
click at [394, 189] on p "We take the time to understand your preferences and arrange a placement that su…" at bounding box center [465, 199] width 280 height 20
click at [316, 180] on div "How does it work? We take the time to understand your preferences and arrange a…" at bounding box center [455, 190] width 302 height 36
click at [387, 189] on p "We take the time to understand your preferences and arrange a placement that su…" at bounding box center [465, 199] width 280 height 20
click at [337, 244] on ul "6 July – 24 July 2026 24 Aug – 11 Sep 2026 9 Nov – 27 Nov 2026 1 – 19 Feb 2027" at bounding box center [467, 268] width 278 height 48
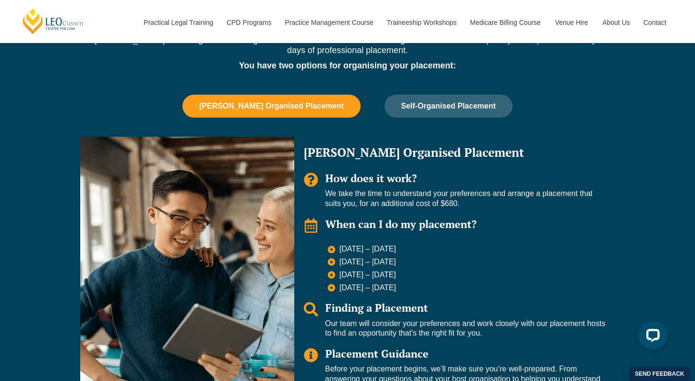
click at [429, 244] on li "6 July – 24 July 2026" at bounding box center [467, 249] width 278 height 11
click at [340, 244] on li "6 July – 24 July 2026" at bounding box center [467, 249] width 278 height 11
click at [480, 244] on li "6 July – 24 July 2026" at bounding box center [467, 249] width 278 height 11
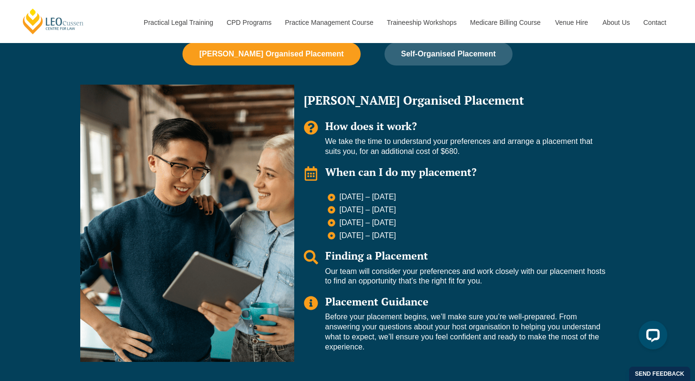
scroll to position [909, 0]
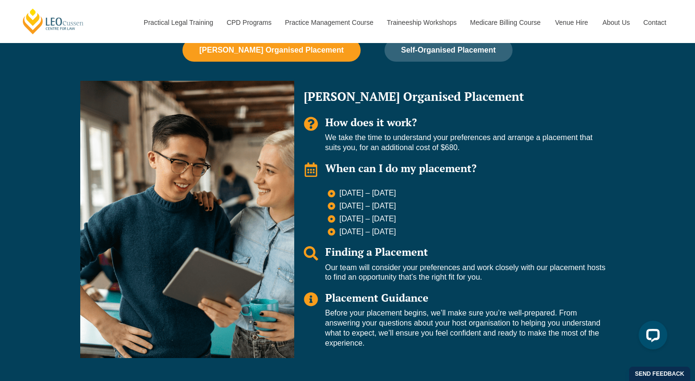
click at [437, 246] on div "Finding a Placement Our team will consider your preferences and work closely wi…" at bounding box center [455, 264] width 302 height 36
click at [500, 224] on div "Leo Organised Placement How does it work? We take the time to understand your p…" at bounding box center [454, 219] width 321 height 277
click at [321, 220] on div "Leo Organised Placement How does it work? We take the time to understand your p…" at bounding box center [454, 219] width 321 height 277
click at [429, 227] on li "1 – 19 Feb 2027" at bounding box center [467, 232] width 278 height 10
click at [423, 188] on ul "6 July – 24 July 2026 24 Aug – 11 Sep 2026 9 Nov – 27 Nov 2026 1 – 19 Feb 2027" at bounding box center [467, 212] width 278 height 48
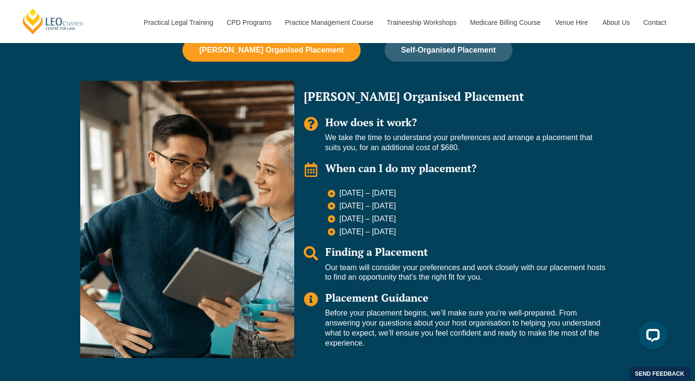
click at [336, 188] on li "6 July – 24 July 2026" at bounding box center [467, 193] width 278 height 11
click at [422, 188] on li "6 July – 24 July 2026" at bounding box center [467, 193] width 278 height 11
click at [412, 188] on li "6 July – 24 July 2026" at bounding box center [467, 193] width 278 height 11
click at [411, 188] on li "6 July – 24 July 2026" at bounding box center [467, 193] width 278 height 11
click at [341, 188] on li "6 July – 24 July 2026" at bounding box center [467, 193] width 278 height 11
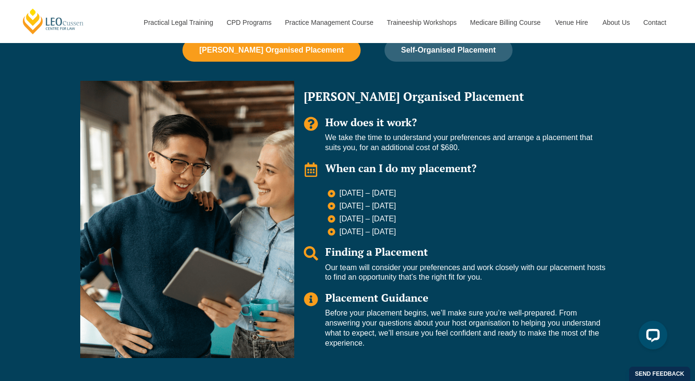
click at [425, 188] on li "6 July – 24 July 2026" at bounding box center [467, 193] width 278 height 11
click at [432, 201] on li "24 Aug – 11 Sep 2026" at bounding box center [467, 206] width 278 height 11
click at [445, 201] on li "24 Aug – 11 Sep 2026" at bounding box center [467, 206] width 278 height 11
click at [424, 214] on li "9 Nov – 27 Nov 2026" at bounding box center [467, 219] width 278 height 11
click at [474, 194] on ul "6 July – 24 July 2026 24 Aug – 11 Sep 2026 9 Nov – 27 Nov 2026 1 – 19 Feb 2027" at bounding box center [467, 212] width 278 height 48
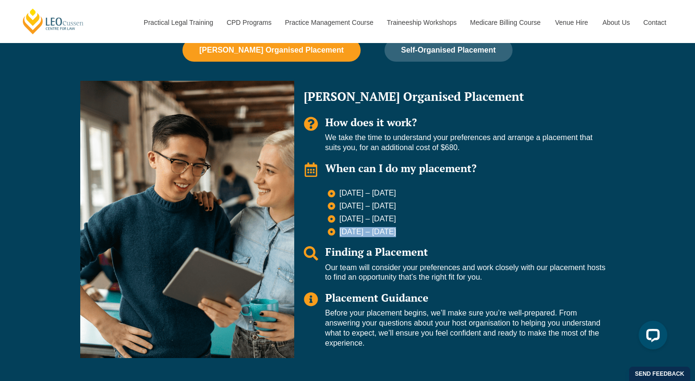
click at [406, 227] on li "1 – 19 Feb 2027" at bounding box center [467, 232] width 278 height 10
click at [499, 227] on li "1 – 19 Feb 2027" at bounding box center [467, 232] width 278 height 10
click at [474, 246] on h3 "Finding a Placement" at bounding box center [465, 251] width 280 height 11
click at [546, 221] on div "Leo Organised Placement How does it work? We take the time to understand your p…" at bounding box center [454, 219] width 321 height 277
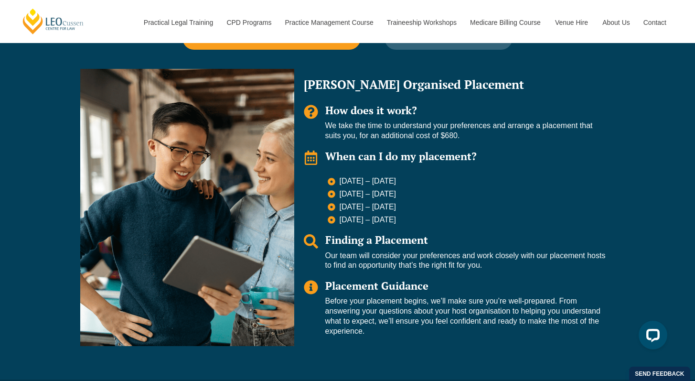
scroll to position [927, 0]
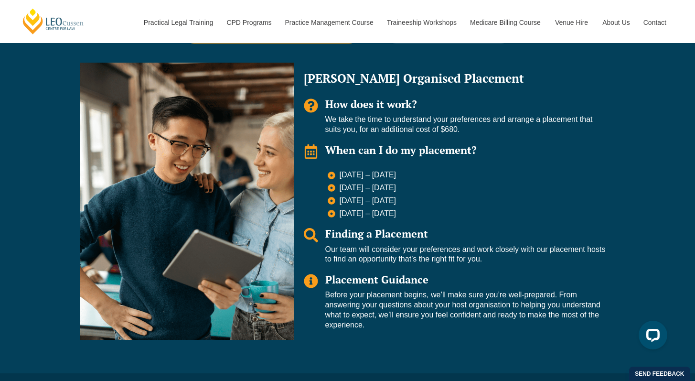
click at [575, 256] on div "Leo Organised Placement How does it work? We take the time to understand your p…" at bounding box center [454, 201] width 321 height 277
click at [500, 250] on div "Leo Organised Placement How does it work? We take the time to understand your p…" at bounding box center [454, 201] width 321 height 277
click at [291, 232] on div "Leo Organised Placement How does it work? We take the time to understand your p…" at bounding box center [347, 201] width 535 height 286
click at [543, 245] on p "Our team will consider your preferences and work closely with our placement hos…" at bounding box center [465, 255] width 280 height 20
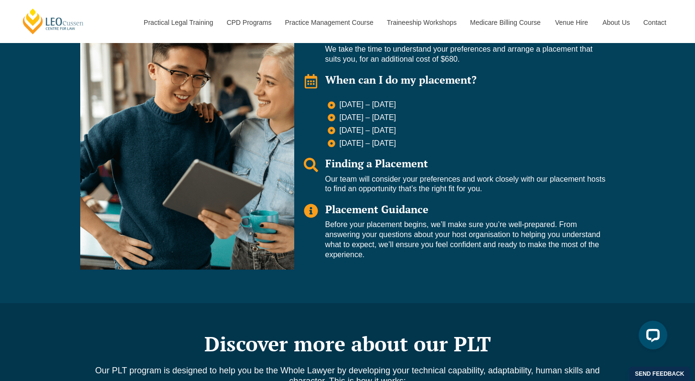
scroll to position [1014, 0]
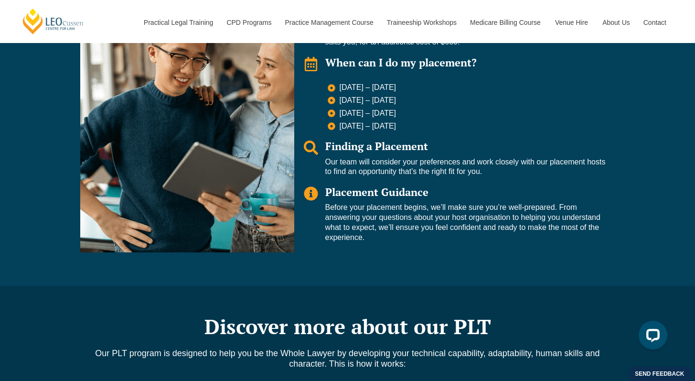
click at [321, 190] on div "Leo Organised Placement How does it work? We take the time to understand your p…" at bounding box center [454, 113] width 321 height 277
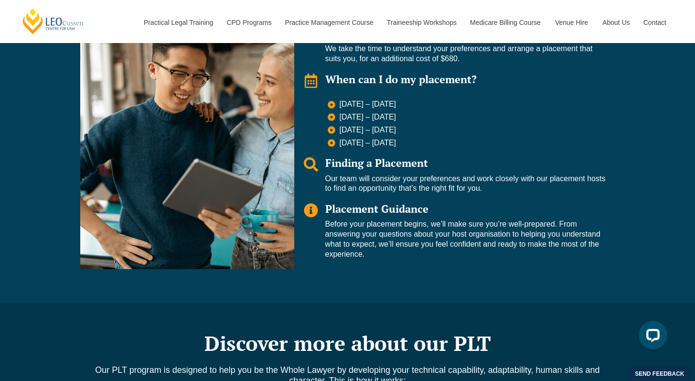
scroll to position [997, 0]
click at [435, 203] on div "Placement Guidance Before your placement begins, we’ll make sure you’re well-pr…" at bounding box center [465, 231] width 280 height 56
click at [325, 203] on h3 "Placement Guidance" at bounding box center [465, 208] width 280 height 11
click at [481, 174] on p "Our team will consider your preferences and work closely with our placement hos…" at bounding box center [465, 184] width 280 height 20
click at [303, 159] on div "Leo Organised Placement How does it work? We take the time to understand your p…" at bounding box center [454, 130] width 321 height 277
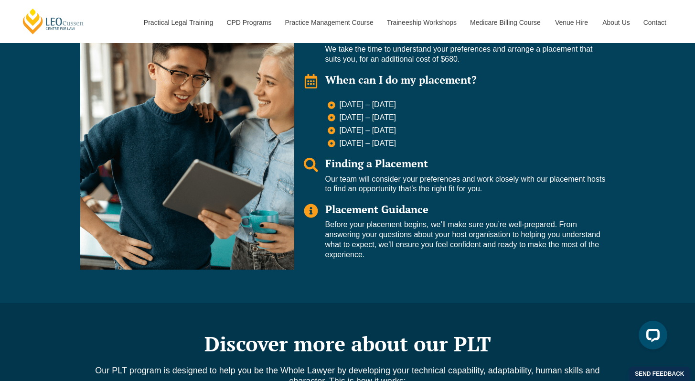
click at [482, 174] on p "Our team will consider your preferences and work closely with our placement hos…" at bounding box center [465, 184] width 280 height 20
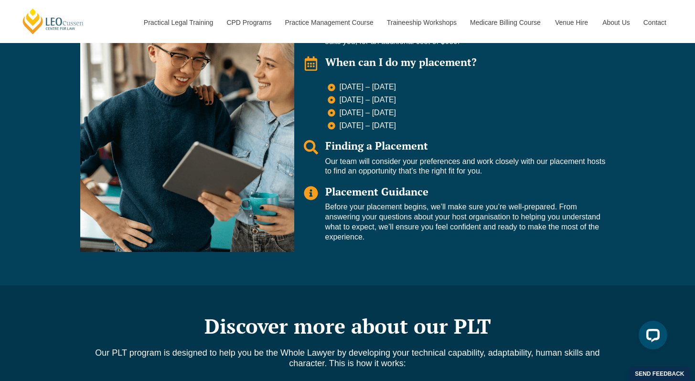
scroll to position [1077, 0]
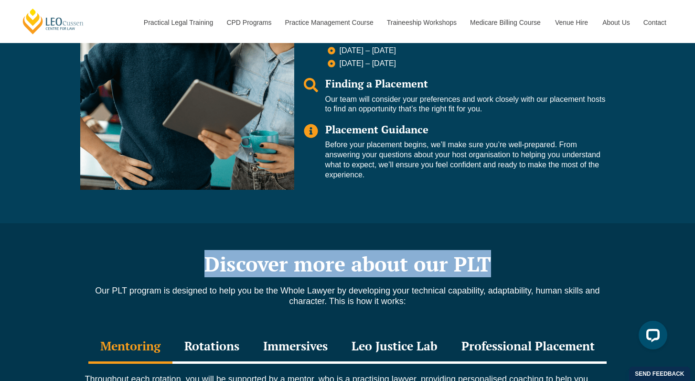
click at [520, 257] on h2 "Discover more about our PLT" at bounding box center [347, 264] width 545 height 24
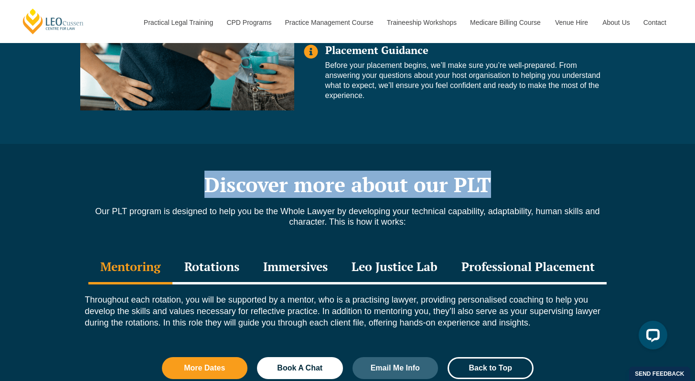
scroll to position [1162, 0]
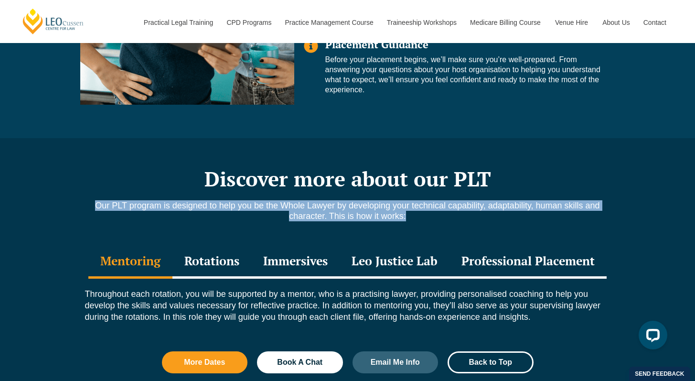
click at [441, 204] on div "Our PLT program is designed to help you be the Whole Lawyer by developing your …" at bounding box center [347, 217] width 545 height 35
click at [378, 200] on p "Our PLT program is designed to help you be the Whole Lawyer by developing your …" at bounding box center [347, 210] width 545 height 21
click at [0, 187] on div "Discover more about our PLT Our PLT program is designed to help you be the Whol…" at bounding box center [347, 274] width 695 height 273
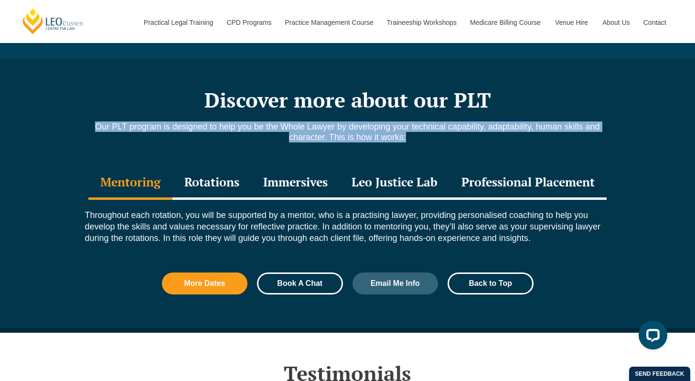
click at [299, 279] on span "Book A Chat" at bounding box center [299, 283] width 45 height 8
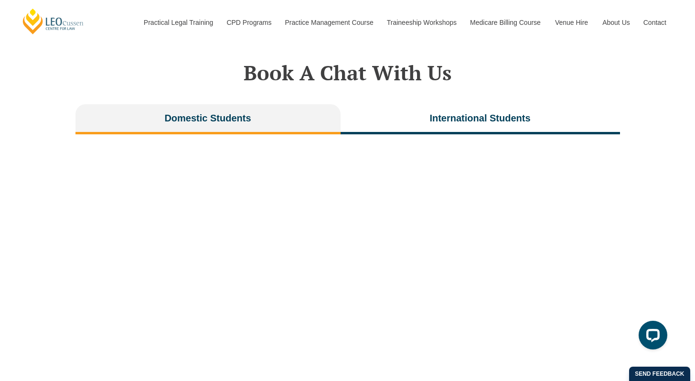
scroll to position [2140, 0]
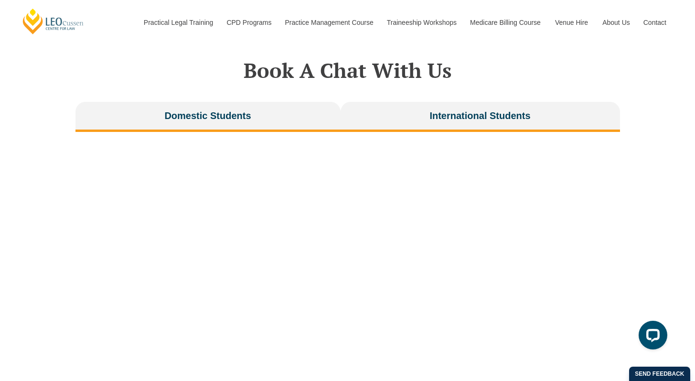
click at [455, 109] on span "International Students" at bounding box center [479, 115] width 101 height 13
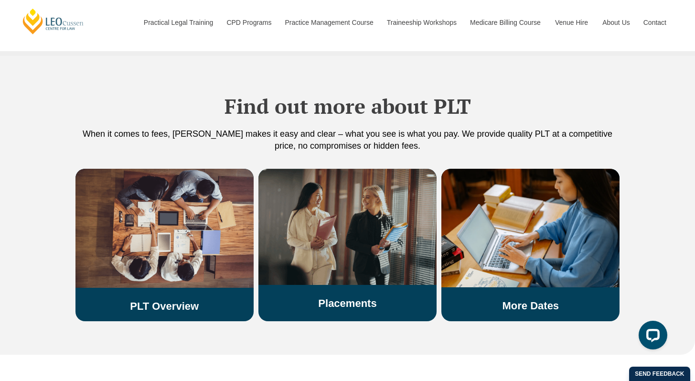
scroll to position [1826, 0]
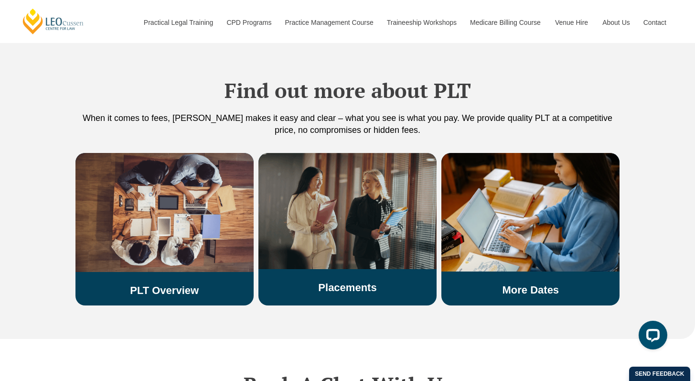
click at [363, 251] on div "Placements" at bounding box center [347, 223] width 178 height 141
click at [378, 281] on h3 "Placements" at bounding box center [347, 287] width 178 height 12
click at [374, 281] on link "Placements" at bounding box center [347, 287] width 58 height 12
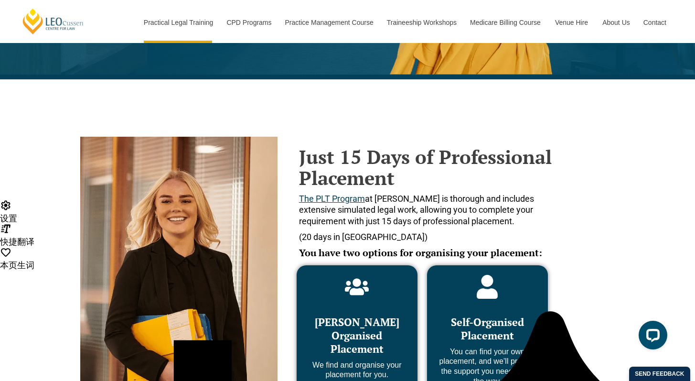
scroll to position [306, 0]
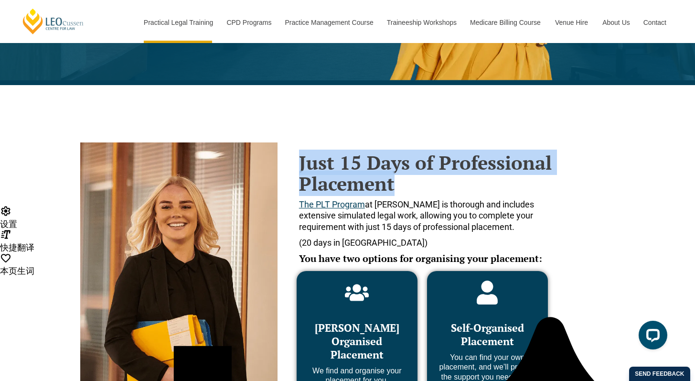
drag, startPoint x: 301, startPoint y: 165, endPoint x: 492, endPoint y: 180, distance: 191.2
click at [492, 180] on h2 "Just 15 Days of Professional Placement" at bounding box center [428, 173] width 258 height 42
click at [427, 180] on h2 "Just 15 Days of Professional Placement" at bounding box center [428, 173] width 258 height 42
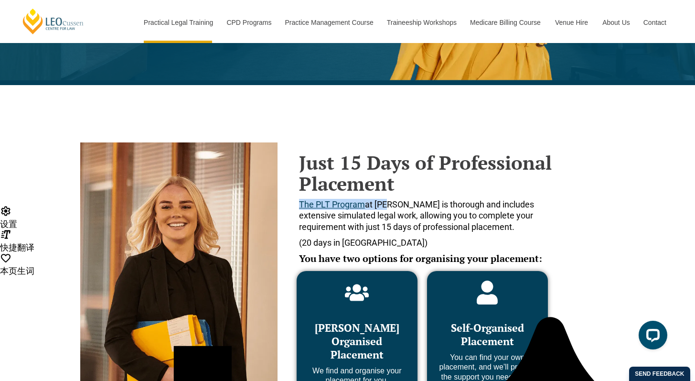
drag, startPoint x: 385, startPoint y: 204, endPoint x: 538, endPoint y: 195, distance: 153.1
click at [538, 195] on div "Just 15 Days of Professional Placement The PLT Program at [PERSON_NAME] is thor…" at bounding box center [428, 215] width 258 height 126
copy span "The PLT Program at Le"
click at [394, 212] on span "The PLT Program at [PERSON_NAME] is thorough and includes extensive simulated l…" at bounding box center [416, 215] width 235 height 32
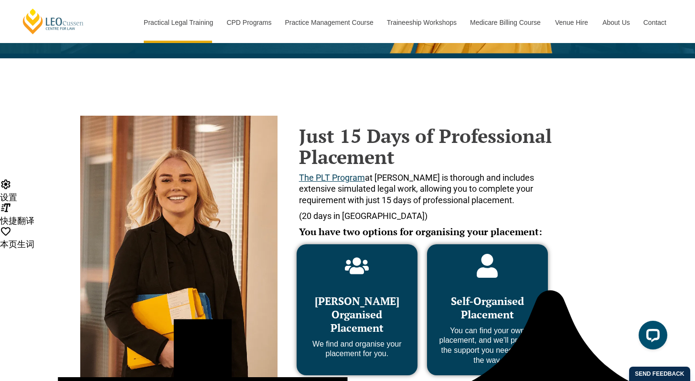
scroll to position [384, 0]
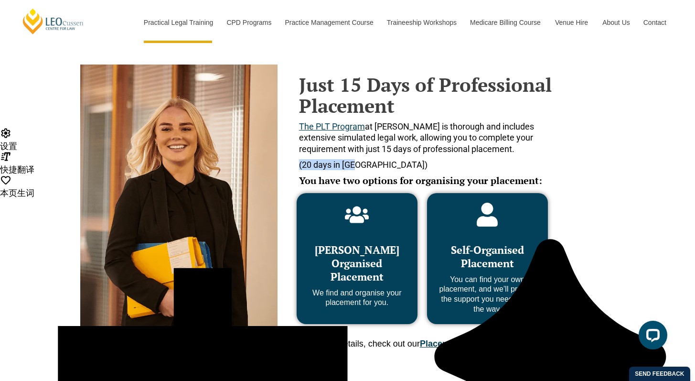
drag, startPoint x: 292, startPoint y: 164, endPoint x: 393, endPoint y: 161, distance: 100.8
click at [392, 162] on div "Just 15 Days of Professional Placement The PLT Program at [PERSON_NAME] is thor…" at bounding box center [422, 127] width 270 height 126
copy span "(20 days in [GEOGRAPHIC_DATA])"
click at [463, 159] on div "Just 15 Days of Professional Placement The PLT Program at [PERSON_NAME] is thor…" at bounding box center [428, 137] width 258 height 126
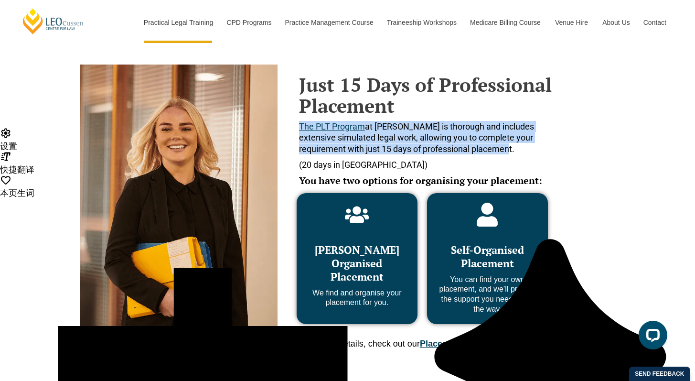
drag, startPoint x: 505, startPoint y: 146, endPoint x: 292, endPoint y: 126, distance: 214.4
click at [292, 126] on div "Just 15 Days of Professional Placement The PLT Program at [PERSON_NAME] is thor…" at bounding box center [422, 127] width 270 height 126
copy span "The PLT Program at [PERSON_NAME] is thorough and includes extensive simulated l…"
click at [486, 139] on span "The PLT Program at [PERSON_NAME] is thorough and includes extensive simulated l…" at bounding box center [416, 137] width 235 height 32
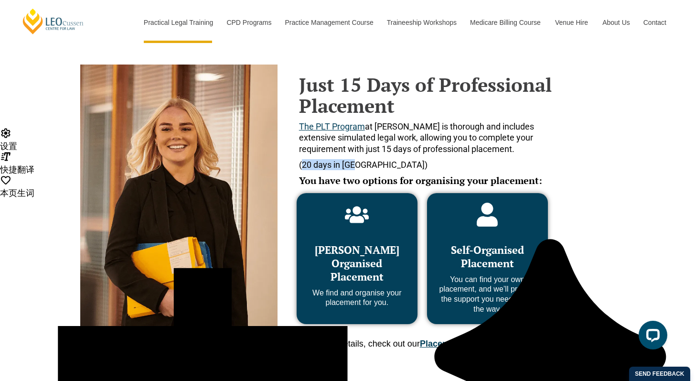
drag, startPoint x: 302, startPoint y: 167, endPoint x: 500, endPoint y: 165, distance: 197.7
click at [404, 165] on p "(20 days in [GEOGRAPHIC_DATA])" at bounding box center [428, 164] width 258 height 11
click at [570, 166] on div "Just 15 Days of Professional Placement The PLT Program at [PERSON_NAME] is thor…" at bounding box center [326, 204] width 492 height 309
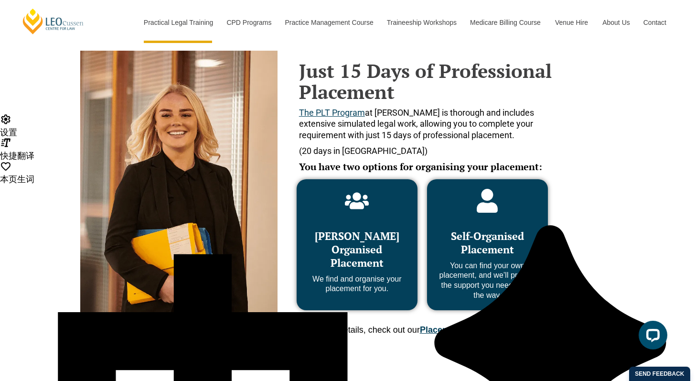
scroll to position [398, 0]
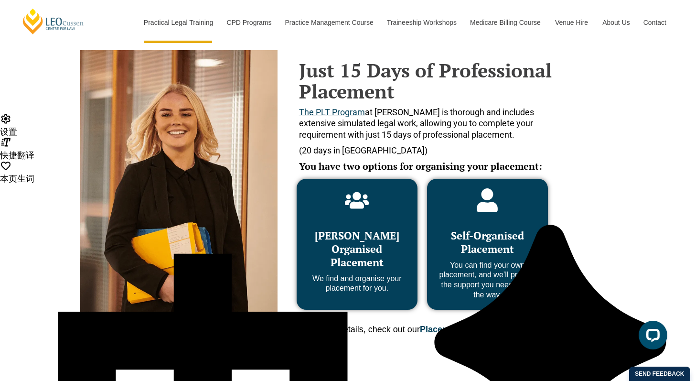
click at [359, 253] on span "[PERSON_NAME] Organised Placement" at bounding box center [357, 248] width 85 height 41
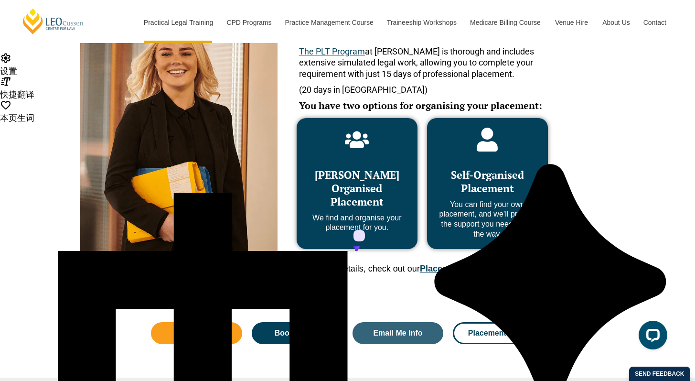
click at [380, 285] on div "Just 15 Days of Professional Placement The PLT Program at [PERSON_NAME] is thor…" at bounding box center [326, 129] width 502 height 318
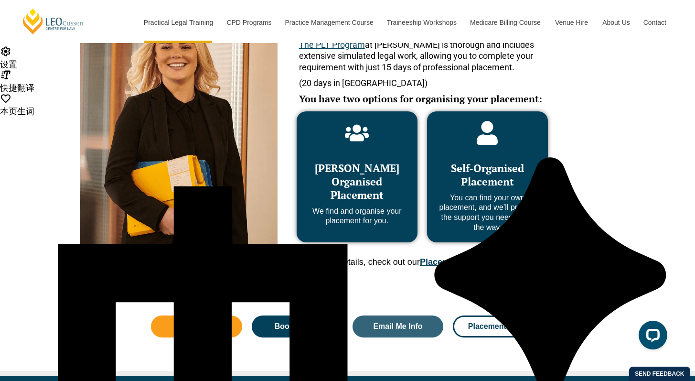
scroll to position [477, 0]
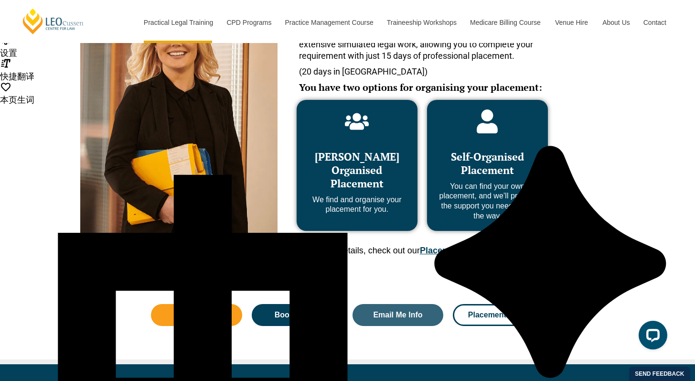
drag, startPoint x: 343, startPoint y: 258, endPoint x: 331, endPoint y: 259, distance: 12.0
click at [344, 258] on div "For more details, check out our Placement FAQ’s" at bounding box center [426, 253] width 251 height 16
drag, startPoint x: 322, startPoint y: 252, endPoint x: 575, endPoint y: 254, distance: 252.7
click at [572, 254] on div "Just 15 Days of Professional Placement The PLT Program at Leo Cussen is thoroug…" at bounding box center [326, 111] width 502 height 318
copy span "For more details, check out our Placement FAQ’s"
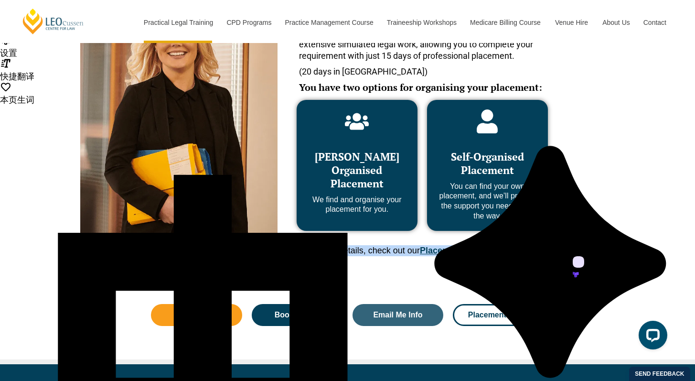
click at [481, 254] on link "Placement FAQ’s" at bounding box center [455, 251] width 70 height 10
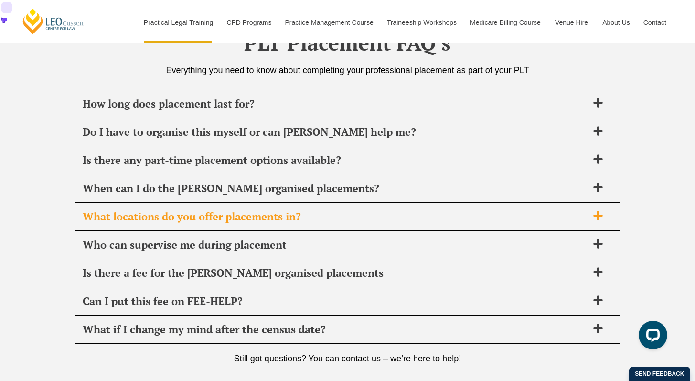
scroll to position [3375, 0]
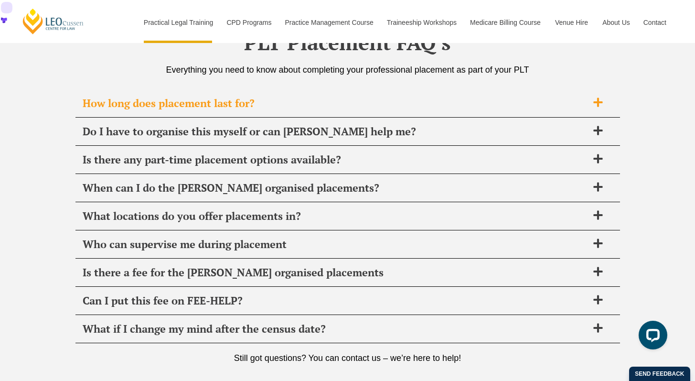
click at [247, 101] on span "How long does placement last for?" at bounding box center [335, 102] width 505 height 13
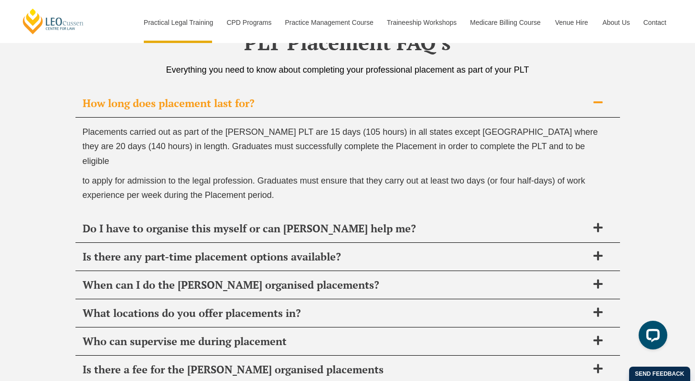
click at [239, 104] on span "How long does placement last for?" at bounding box center [335, 102] width 505 height 13
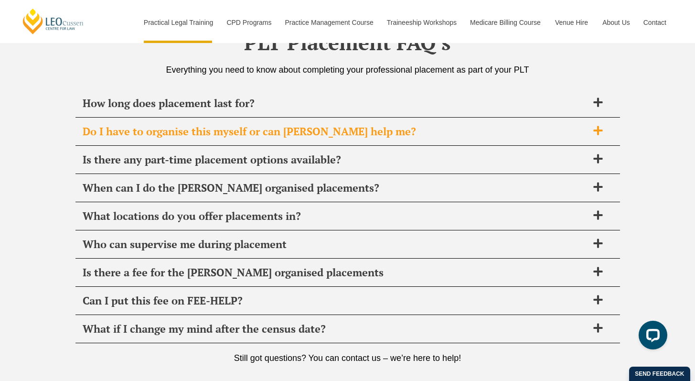
click at [182, 133] on span "Do I have to organise this myself or can Leo Cussen help me?" at bounding box center [335, 131] width 505 height 13
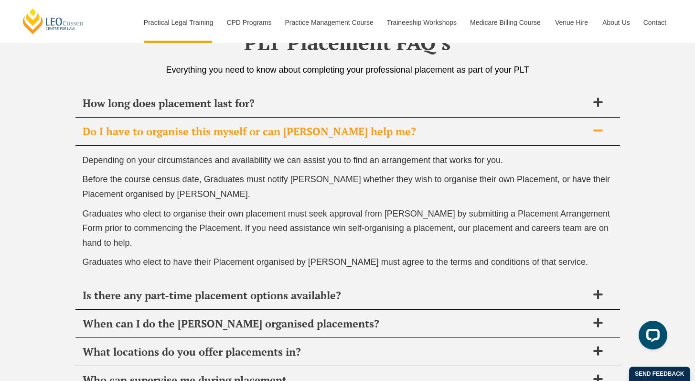
click at [287, 135] on span "Do I have to organise this myself or can Leo Cussen help me?" at bounding box center [335, 131] width 505 height 13
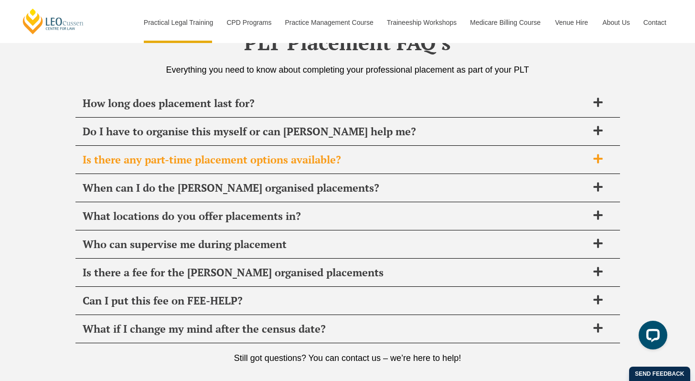
click at [285, 155] on span "Is there any part-time placement options available?" at bounding box center [335, 159] width 505 height 13
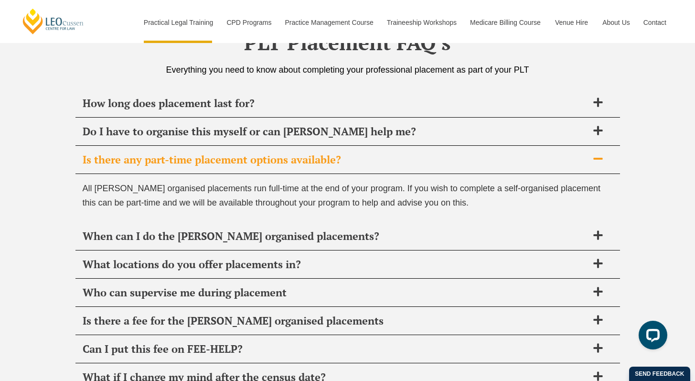
click at [312, 166] on div "Is there any part-time placement options available?" at bounding box center [347, 160] width 545 height 28
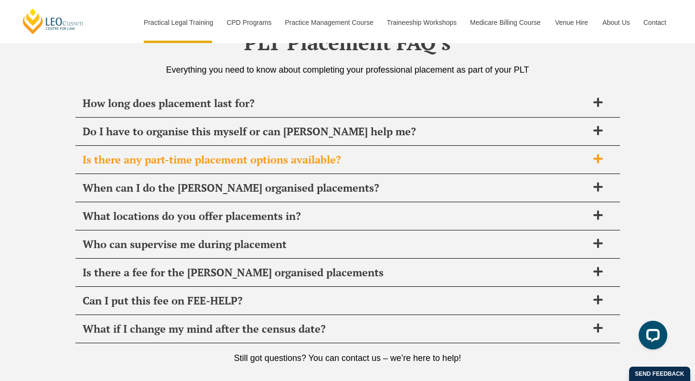
click at [602, 161] on icon at bounding box center [598, 158] width 11 height 11
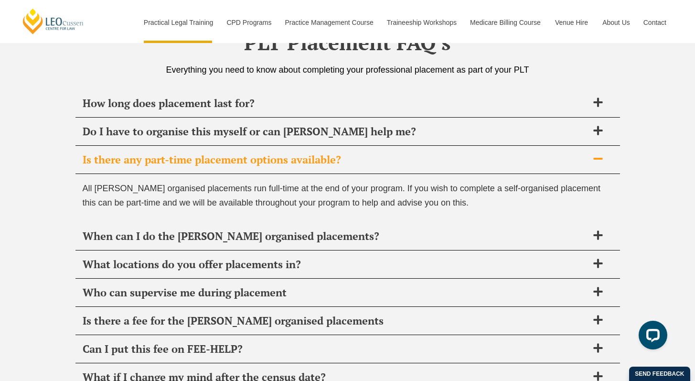
click at [599, 162] on icon at bounding box center [598, 158] width 11 height 11
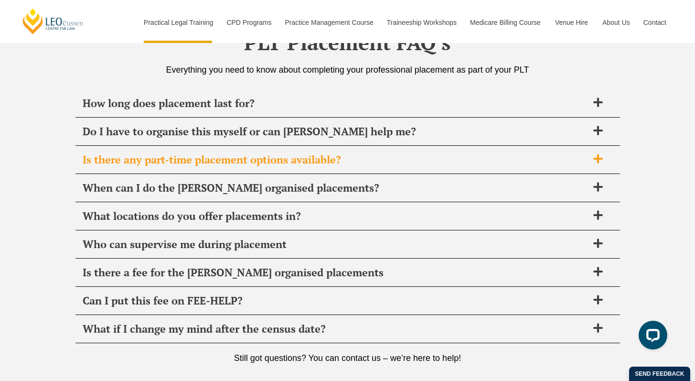
click at [292, 166] on span "Is there any part-time placement options available?" at bounding box center [335, 159] width 505 height 13
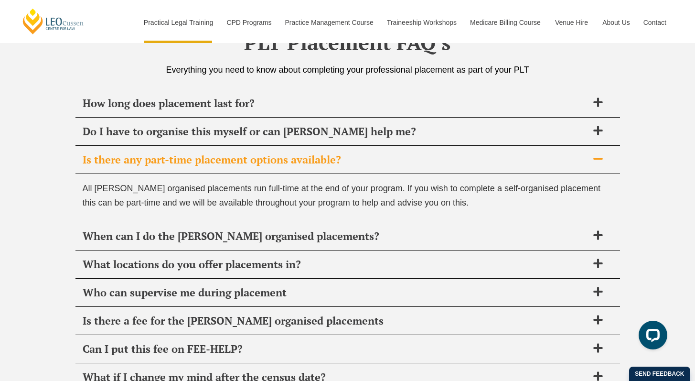
click at [366, 164] on span "Is there any part-time placement options available?" at bounding box center [335, 159] width 505 height 13
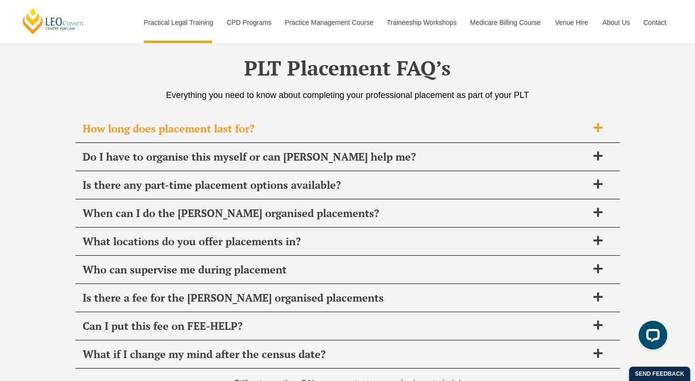
scroll to position [3294, 0]
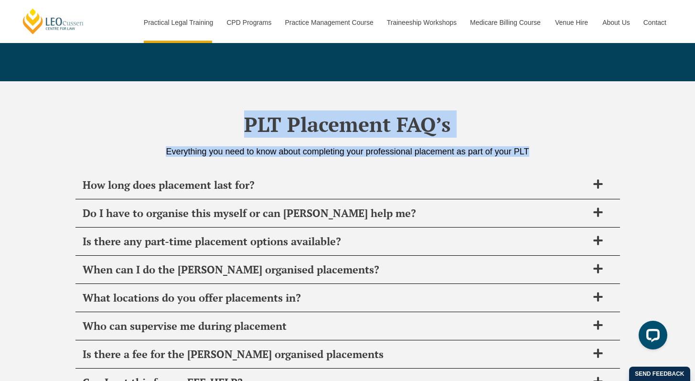
drag, startPoint x: 550, startPoint y: 150, endPoint x: 221, endPoint y: 113, distance: 331.6
click at [220, 113] on div "PLT Placement FAQ’s Everything you need to know about completing your professio…" at bounding box center [347, 301] width 545 height 440
copy div "PLT Placement FAQ’s Everything you need to know about completing your professio…"
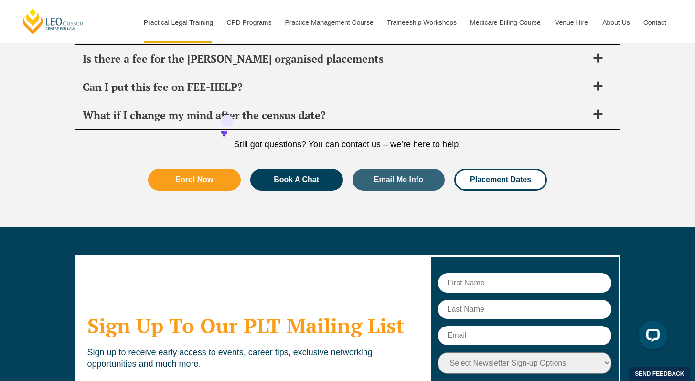
scroll to position [3583, 0]
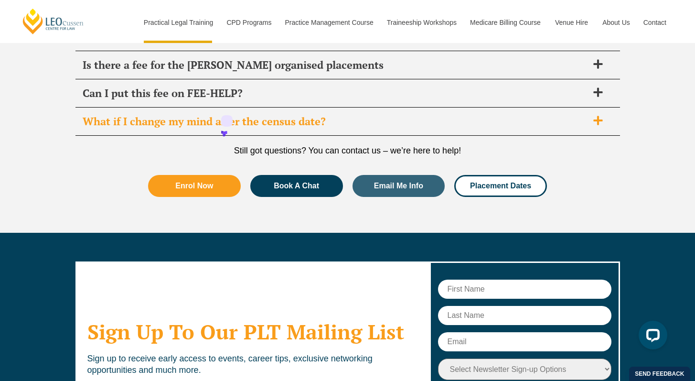
click at [587, 123] on span "What if I change my mind after the census date?" at bounding box center [335, 121] width 505 height 13
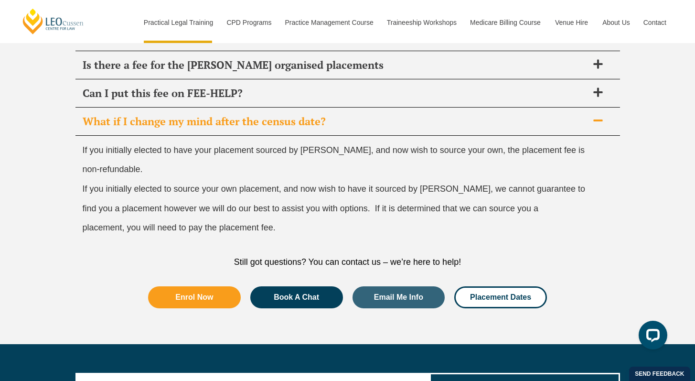
click at [587, 123] on span "What if I change my mind after the census date?" at bounding box center [335, 121] width 505 height 13
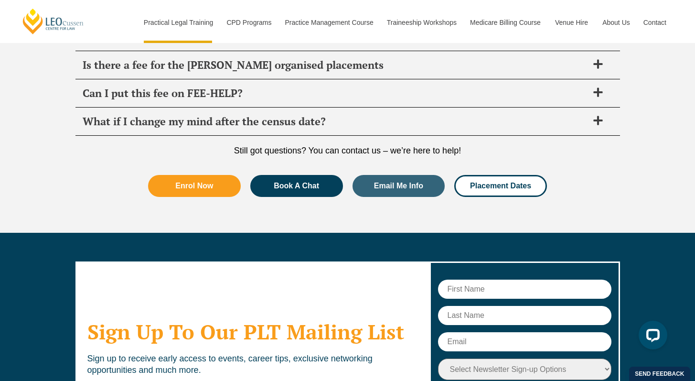
scroll to position [3569, 0]
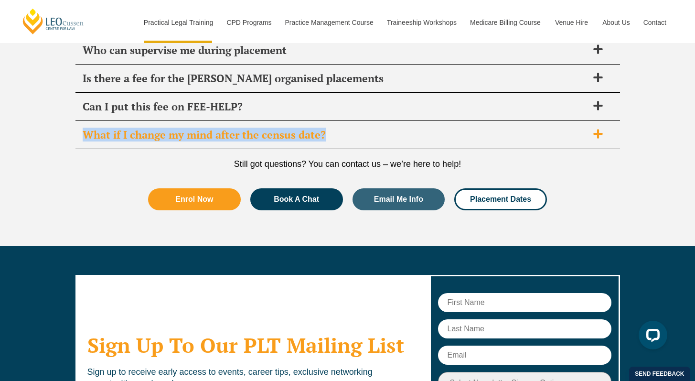
drag, startPoint x: 59, startPoint y: 135, endPoint x: 324, endPoint y: 139, distance: 265.6
click at [324, 139] on div "PLT Placement FAQ’s Everything you need to know about completing your professio…" at bounding box center [347, 26] width 695 height 440
copy span "What if I change my mind after the census date?"
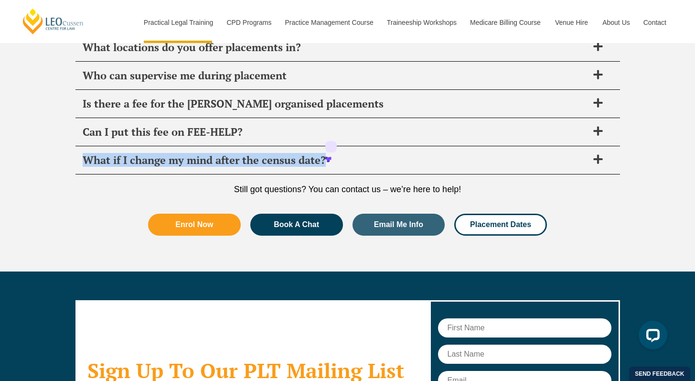
scroll to position [3538, 0]
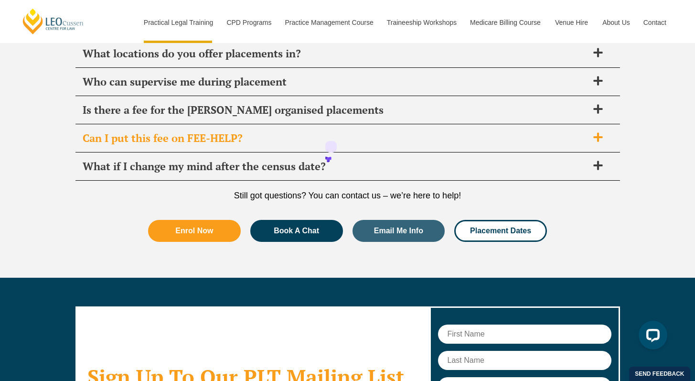
drag, startPoint x: 67, startPoint y: 146, endPoint x: 218, endPoint y: 150, distance: 151.4
click at [217, 150] on div "PLT Placement FAQ’s Everything you need to know about completing your professio…" at bounding box center [347, 57] width 695 height 440
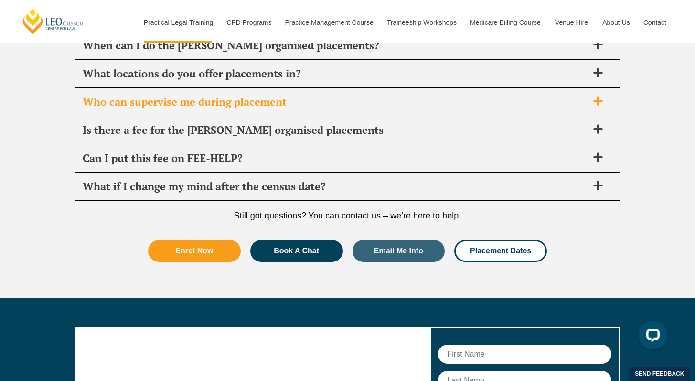
scroll to position [3468, 0]
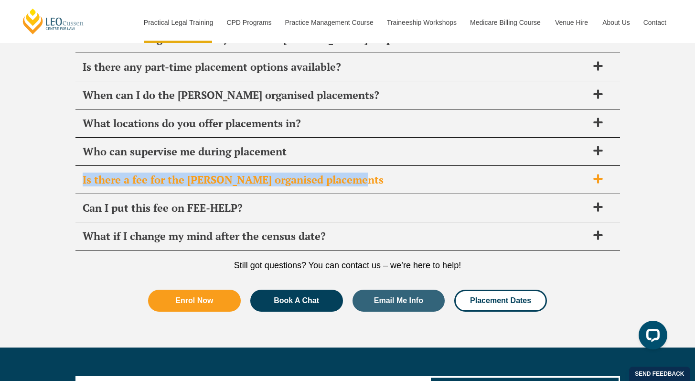
drag, startPoint x: 70, startPoint y: 176, endPoint x: 253, endPoint y: 192, distance: 183.7
click at [381, 180] on div "PLT Placement FAQ’s Everything you need to know about completing your professio…" at bounding box center [347, 127] width 695 height 440
copy span "Is there a fee for the Leo Cussen organised placements"
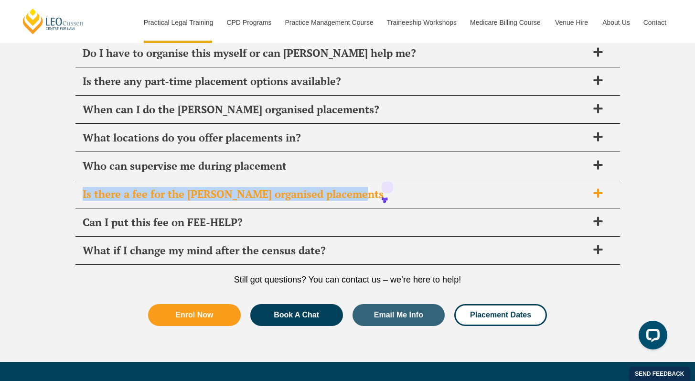
scroll to position [3453, 0]
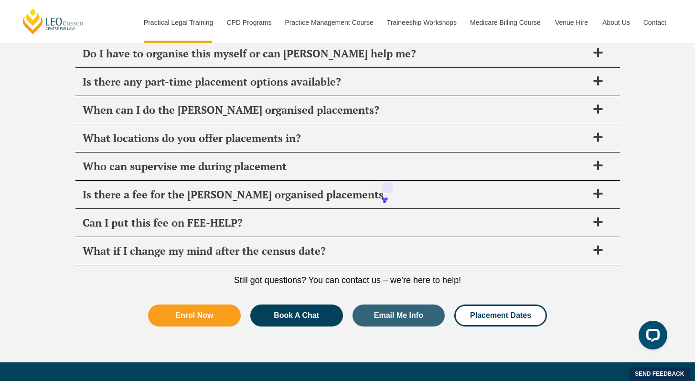
click at [52, 169] on div "PLT Placement FAQ’s Everything you need to know about completing your professio…" at bounding box center [347, 142] width 695 height 440
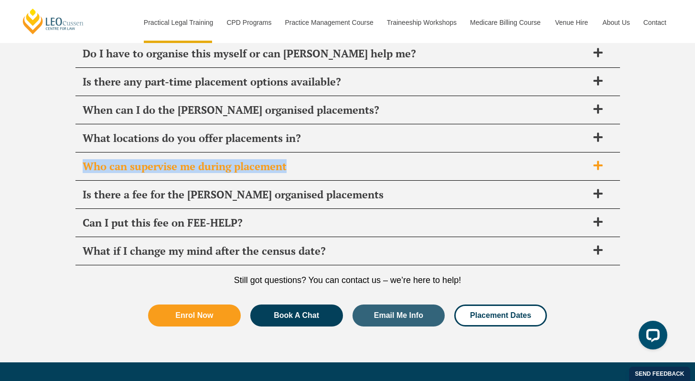
drag, startPoint x: 101, startPoint y: 168, endPoint x: 305, endPoint y: 172, distance: 204.5
click at [303, 172] on div "Who can supervise me during placement" at bounding box center [347, 166] width 545 height 28
copy span "Who can supervise me during placement"
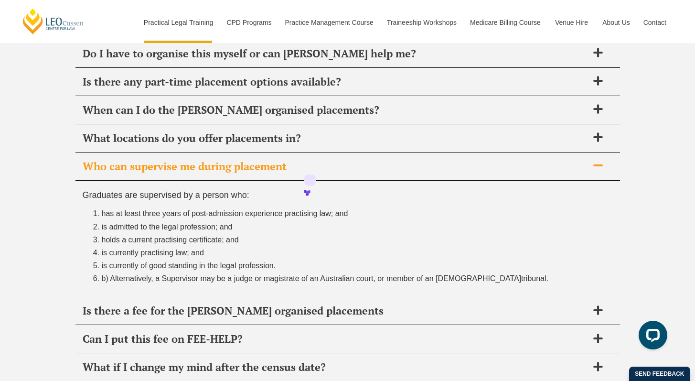
click at [359, 219] on li "has at least three years of post-admission experience practising law; and" at bounding box center [357, 213] width 511 height 13
click at [319, 161] on span "Who can supervise me during placement" at bounding box center [335, 166] width 505 height 13
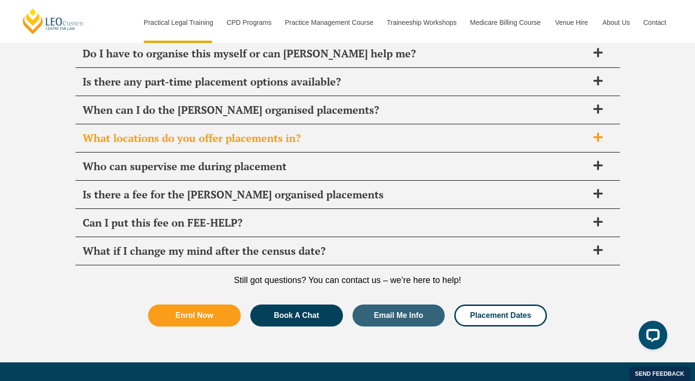
click at [337, 129] on div "What locations do you offer placements in?" at bounding box center [347, 138] width 545 height 28
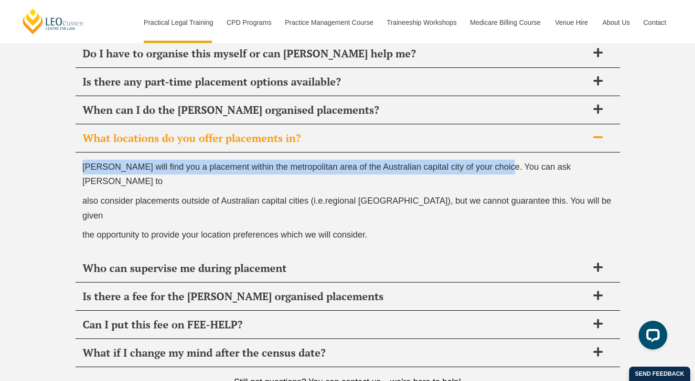
drag, startPoint x: 85, startPoint y: 167, endPoint x: 516, endPoint y: 166, distance: 431.8
click at [505, 167] on span "Leo Cussen will find you a placement within the metropolitan area of the Austra…" at bounding box center [327, 174] width 489 height 24
copy span "Leo Cussen will find you a placement within the metropolitan area of the Austra…"
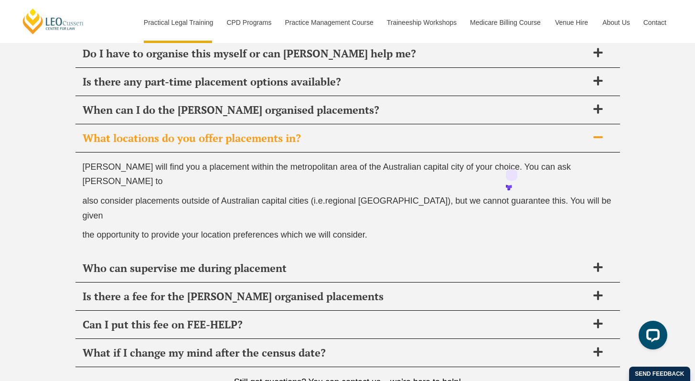
click at [534, 165] on span "Leo Cussen will find you a placement within the metropolitan area of the Austra…" at bounding box center [327, 174] width 489 height 24
drag, startPoint x: 221, startPoint y: 190, endPoint x: 319, endPoint y: 190, distance: 97.9
click at [319, 196] on span "also consider placements outside of Australian capital cities (i.e.regional Aus…" at bounding box center [347, 208] width 529 height 24
click at [379, 196] on span "also consider placements outside of Australian capital cities (i.e.regional Aus…" at bounding box center [347, 208] width 529 height 24
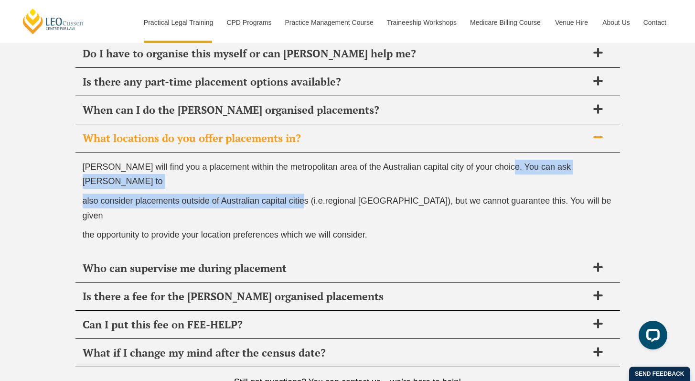
drag, startPoint x: 507, startPoint y: 170, endPoint x: 340, endPoint y: 196, distance: 169.2
click at [334, 197] on div "Leo Cussen will find you a placement within the metropolitan area of the Austra…" at bounding box center [347, 203] width 545 height 102
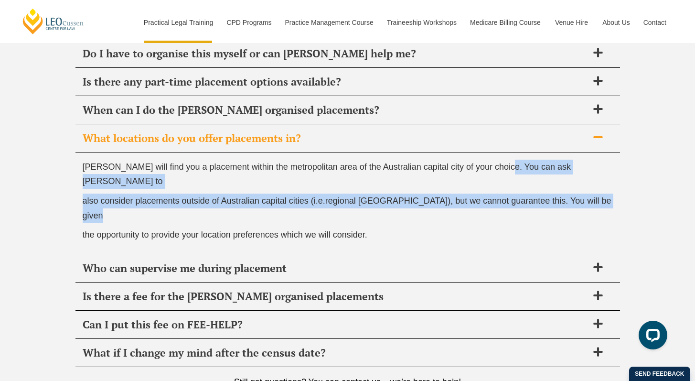
click at [328, 194] on div at bounding box center [328, 194] width 0 height 0
copy div "You can ask Leo Cussen to also consider placements outside of Australian capita…"
click at [434, 193] on p "also consider placements outside of Australian capital cities (i.e.regional Aus…" at bounding box center [348, 207] width 530 height 29
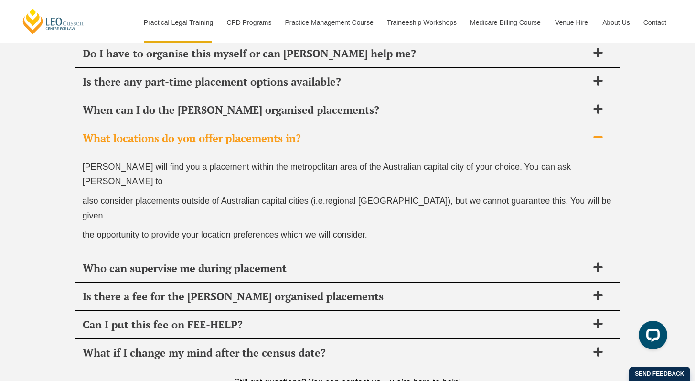
click at [459, 196] on span "also consider placements outside of Australian capital cities (i.e.regional Aus…" at bounding box center [347, 208] width 529 height 24
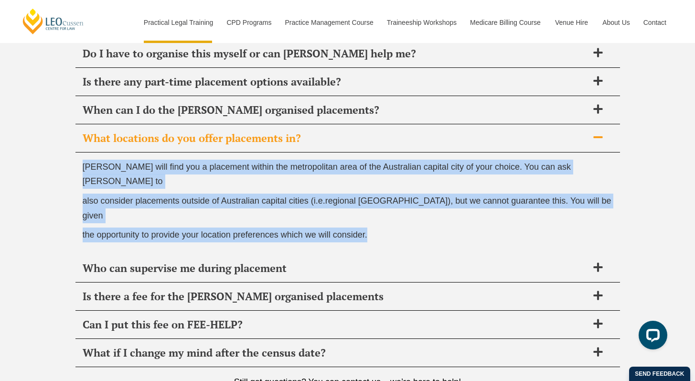
drag, startPoint x: 386, startPoint y: 208, endPoint x: 79, endPoint y: 169, distance: 309.2
click at [79, 169] on div "Leo Cussen will find you a placement within the metropolitan area of the Austra…" at bounding box center [347, 203] width 545 height 102
click at [204, 193] on p "also consider placements outside of Australian capital cities (i.e.regional Aus…" at bounding box center [348, 207] width 530 height 29
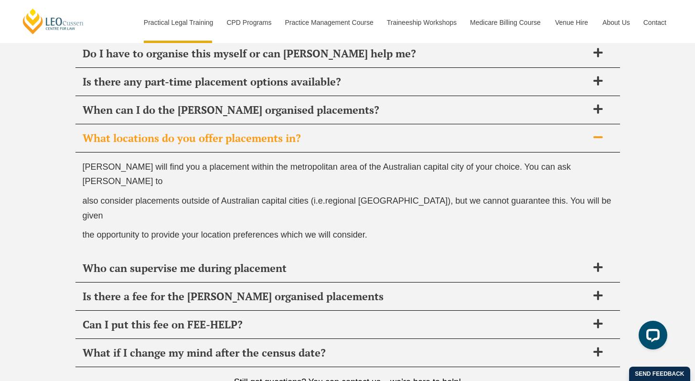
click at [571, 144] on span "What locations do you offer placements in?" at bounding box center [335, 137] width 505 height 13
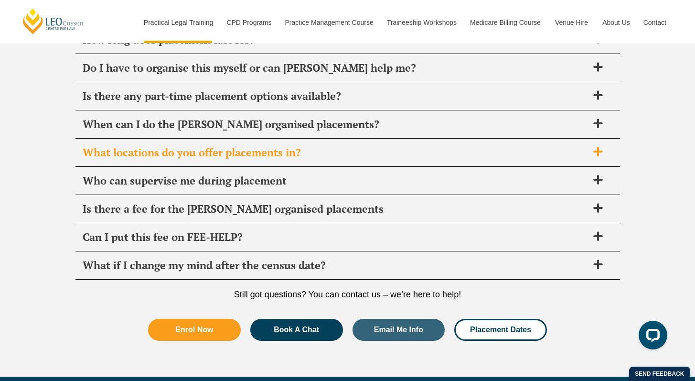
scroll to position [3437, 0]
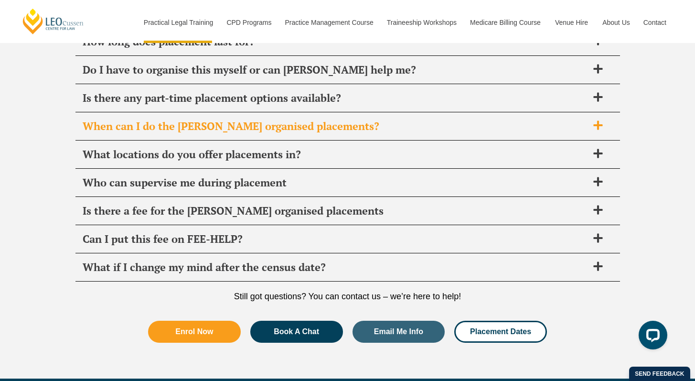
click at [226, 134] on div "When can I do the Leo Cussen organised placements?" at bounding box center [347, 126] width 545 height 28
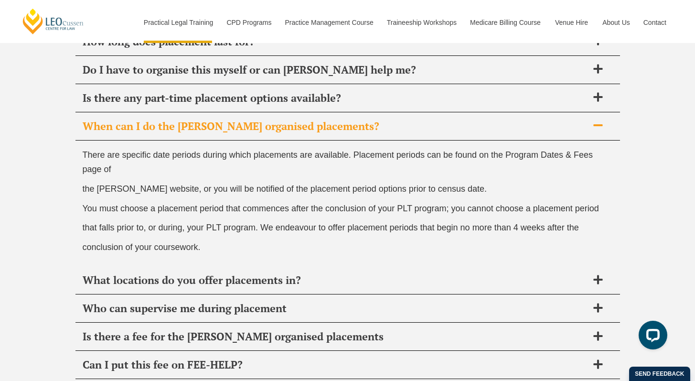
click at [226, 134] on div "When can I do the Leo Cussen organised placements?" at bounding box center [347, 126] width 545 height 28
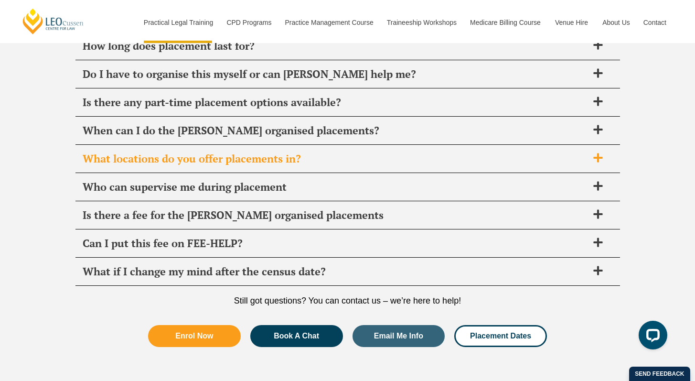
scroll to position [3429, 0]
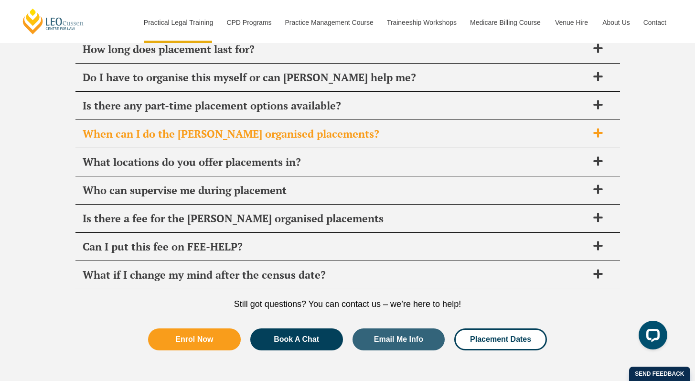
click at [366, 139] on span "When can I do the Leo Cussen organised placements?" at bounding box center [335, 133] width 505 height 13
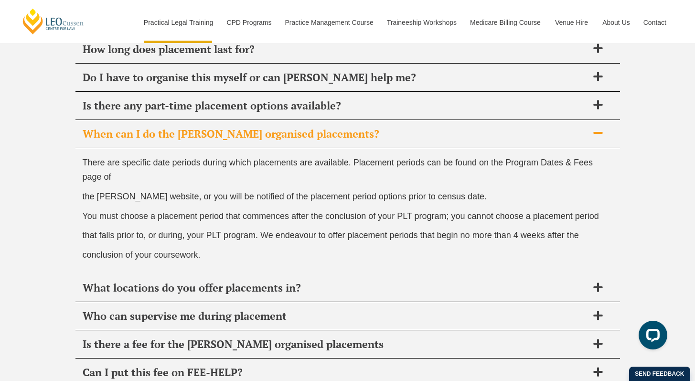
click at [366, 140] on div "When can I do the Leo Cussen organised placements?" at bounding box center [347, 134] width 545 height 28
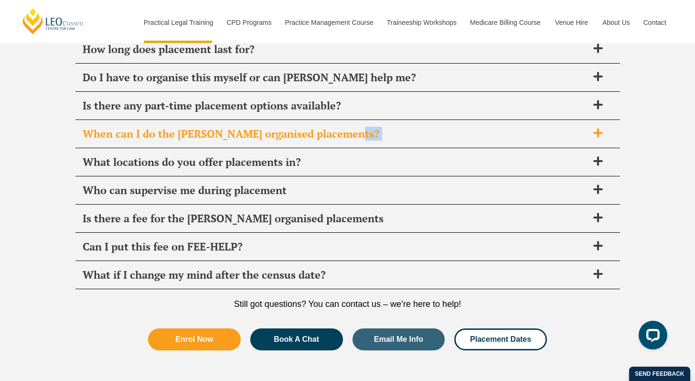
click at [366, 140] on div "When can I do the Leo Cussen organised placements?" at bounding box center [347, 134] width 545 height 28
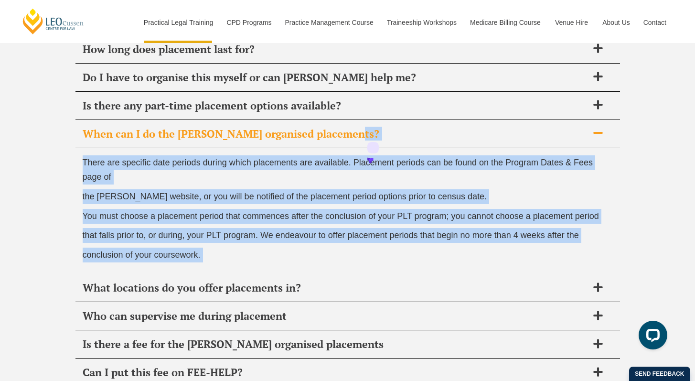
click at [355, 174] on p "There are specific date periods during which placements are available. Placemen…" at bounding box center [348, 169] width 530 height 29
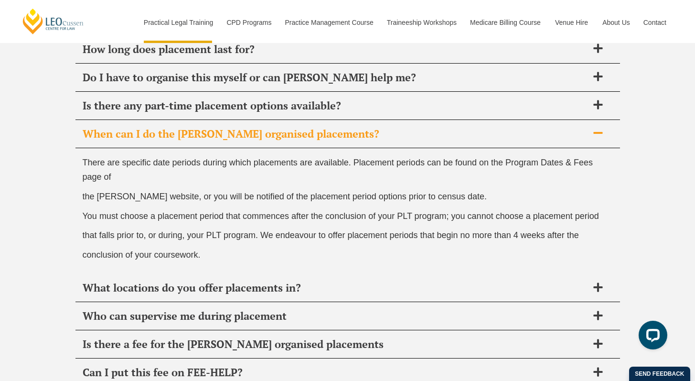
click at [345, 139] on span "When can I do the Leo Cussen organised placements?" at bounding box center [335, 133] width 505 height 13
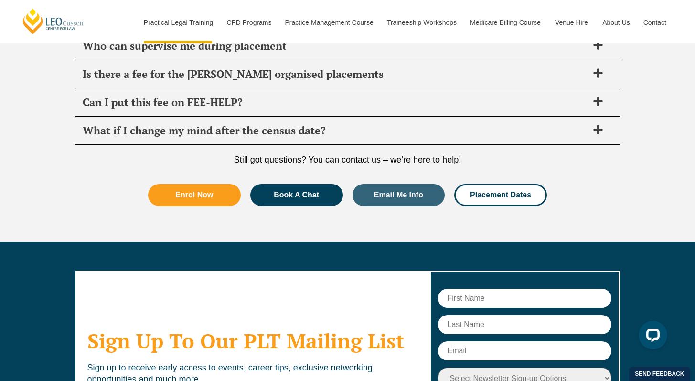
scroll to position [3589, 0]
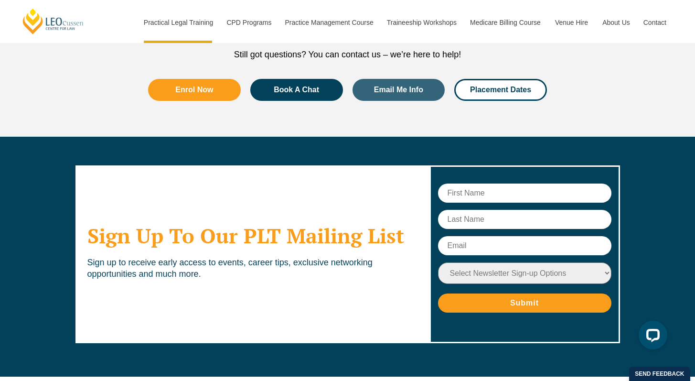
click at [312, 101] on div "Enrol Now Book A Chat Email Me Info Placement Dates" at bounding box center [347, 90] width 408 height 32
click at [316, 98] on link "Book A Chat" at bounding box center [296, 90] width 93 height 22
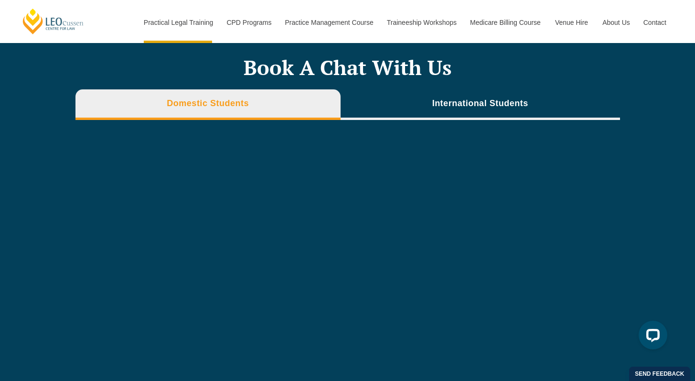
scroll to position [2794, 0]
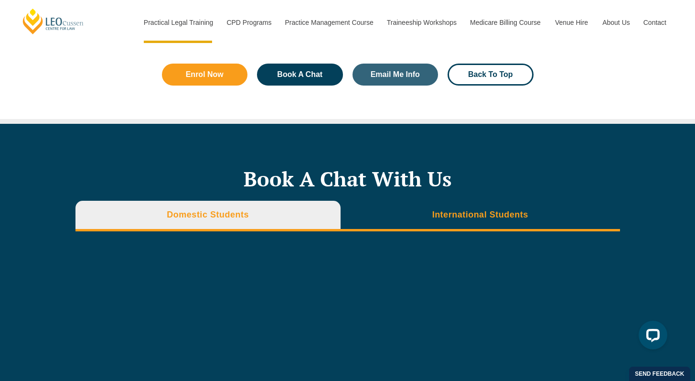
click at [442, 220] on li "International Students" at bounding box center [480, 216] width 279 height 31
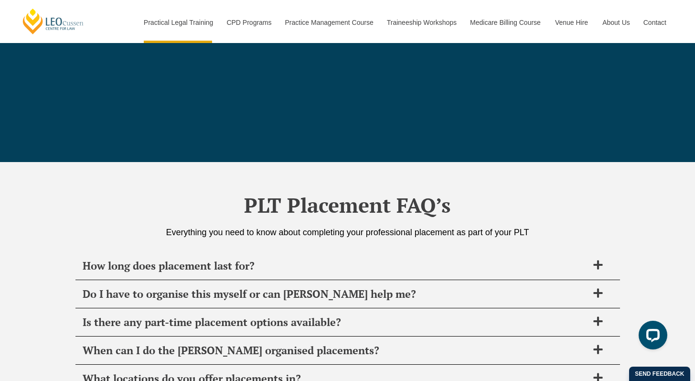
scroll to position [3220, 0]
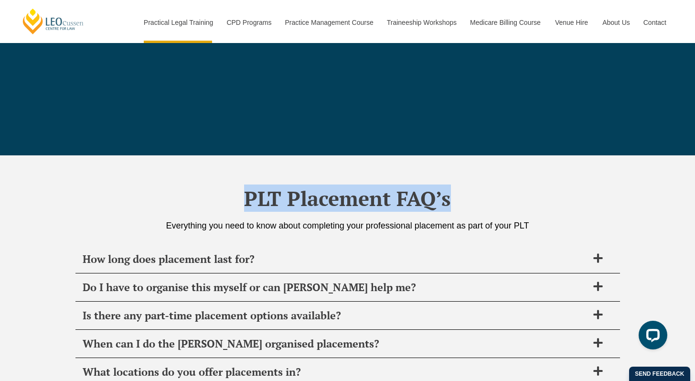
drag, startPoint x: 479, startPoint y: 197, endPoint x: 232, endPoint y: 198, distance: 246.5
click at [228, 199] on h2 "PLT Placement FAQ’s" at bounding box center [347, 198] width 545 height 24
drag, startPoint x: 526, startPoint y: 184, endPoint x: 513, endPoint y: 200, distance: 20.4
click at [526, 184] on div "PLT Placement FAQ’s Everything you need to know about completing your professio…" at bounding box center [347, 375] width 545 height 440
drag, startPoint x: 470, startPoint y: 201, endPoint x: 197, endPoint y: 195, distance: 273.3
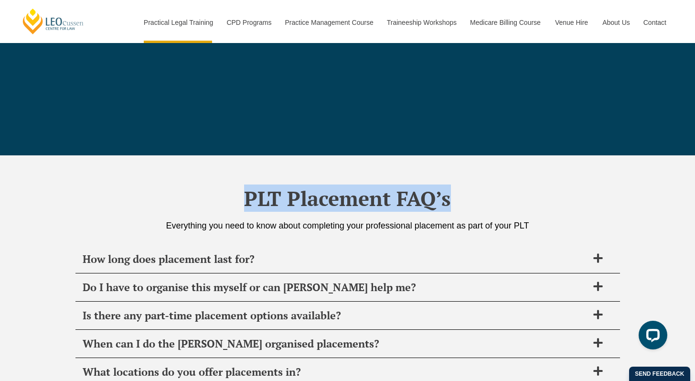
click at [192, 196] on h2 "PLT Placement FAQ’s" at bounding box center [347, 198] width 545 height 24
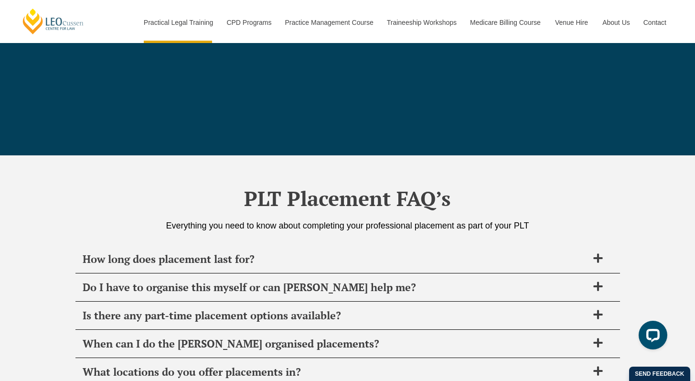
click at [631, 220] on div "PLT Placement FAQ’s Everything you need to know about completing your professio…" at bounding box center [347, 375] width 695 height 440
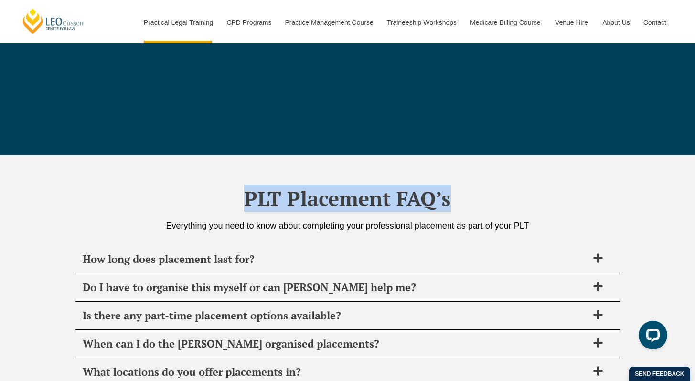
drag, startPoint x: 222, startPoint y: 195, endPoint x: 451, endPoint y: 192, distance: 229.8
click at [451, 192] on h2 "PLT Placement FAQ’s" at bounding box center [347, 198] width 545 height 24
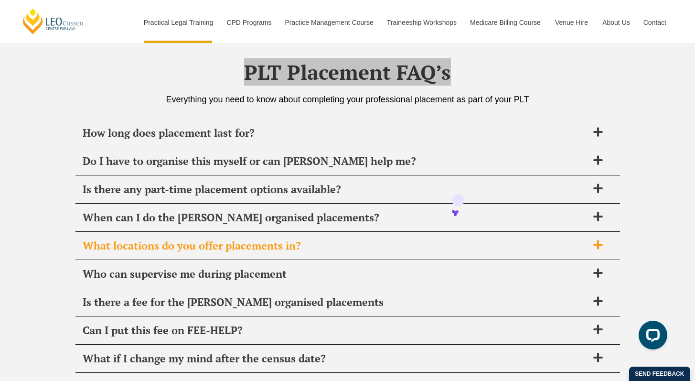
scroll to position [3514, 0]
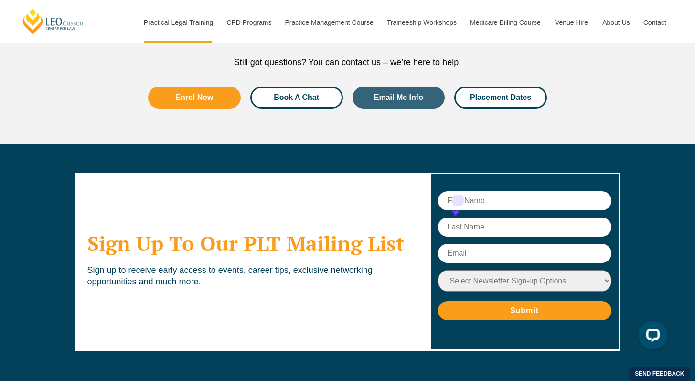
click at [306, 101] on span "Book A Chat" at bounding box center [296, 98] width 45 height 8
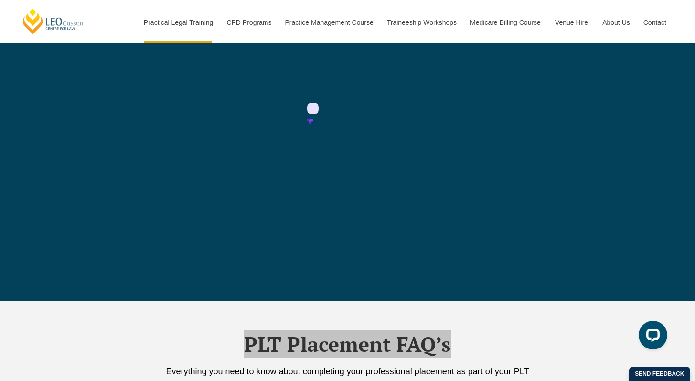
scroll to position [3004, 0]
